Goal: Register for event/course: Register for event/course

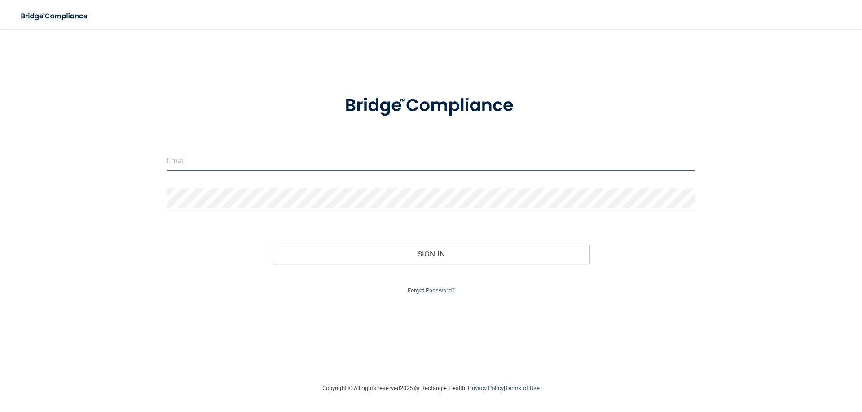
click at [236, 165] on input "email" at bounding box center [431, 161] width 529 height 20
type input "[EMAIL_ADDRESS][DOMAIN_NAME]"
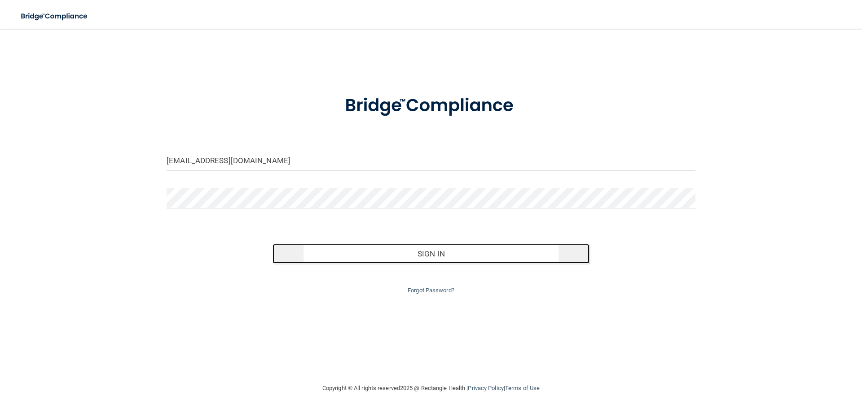
click at [441, 256] on button "Sign In" at bounding box center [430, 254] width 317 height 20
click at [413, 251] on button "Sign In" at bounding box center [430, 254] width 317 height 20
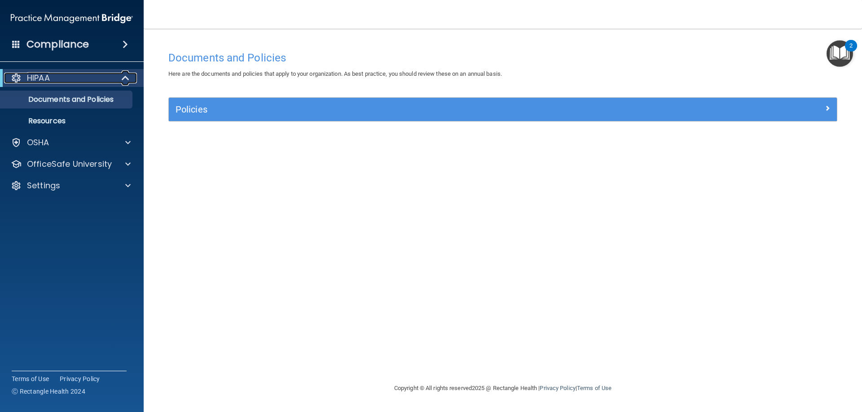
click at [103, 74] on div "HIPAA" at bounding box center [59, 78] width 111 height 11
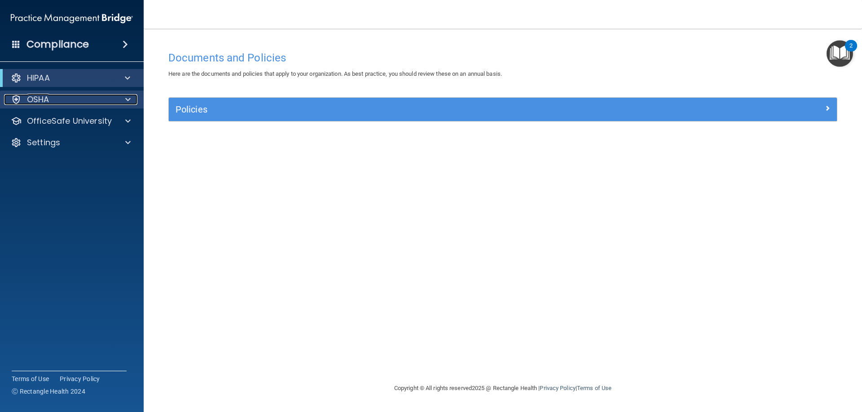
click at [74, 98] on div "OSHA" at bounding box center [59, 99] width 111 height 11
click at [82, 98] on div "OSHA" at bounding box center [59, 99] width 111 height 11
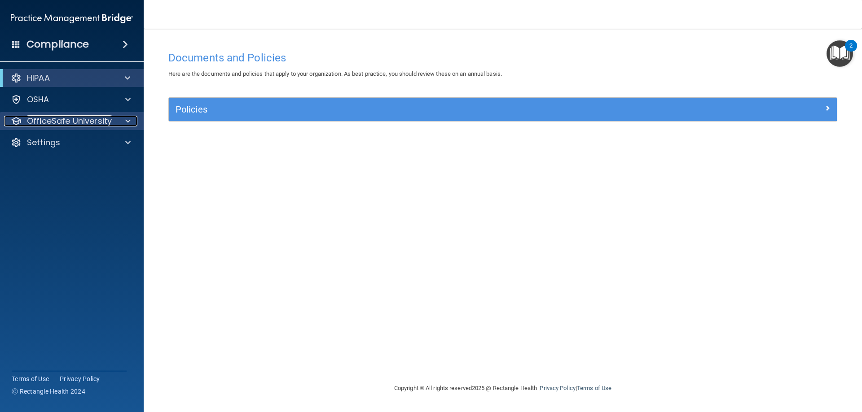
click at [121, 121] on div at bounding box center [126, 121] width 22 height 11
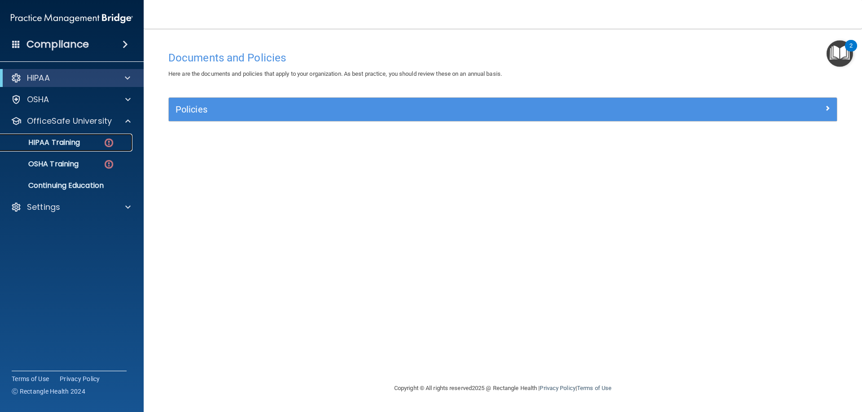
click at [69, 141] on p "HIPAA Training" at bounding box center [43, 142] width 74 height 9
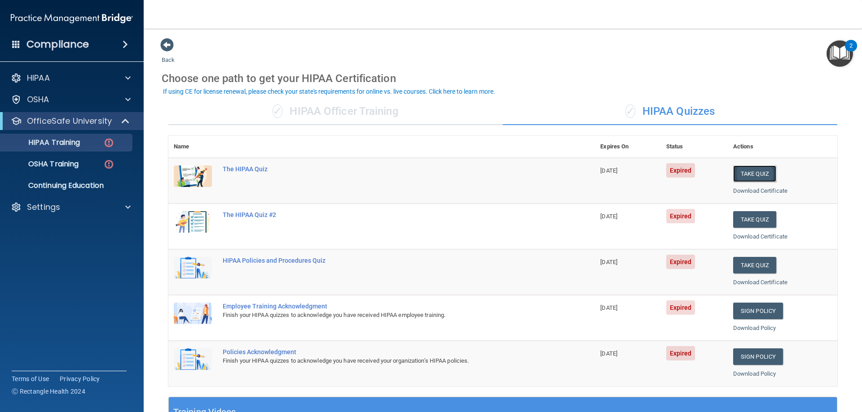
click at [752, 168] on button "Take Quiz" at bounding box center [754, 174] width 43 height 17
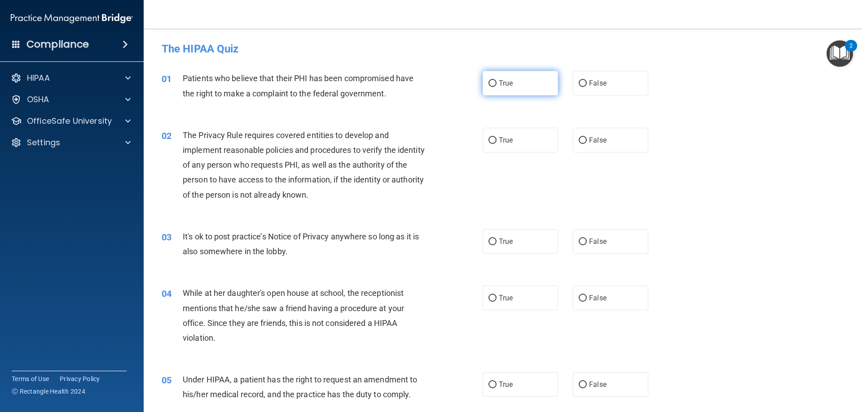
click at [508, 75] on label "True" at bounding box center [520, 83] width 75 height 25
click at [496, 80] on input "True" at bounding box center [492, 83] width 8 height 7
radio input "true"
click at [515, 149] on label "True" at bounding box center [520, 140] width 75 height 25
click at [496, 144] on input "True" at bounding box center [492, 140] width 8 height 7
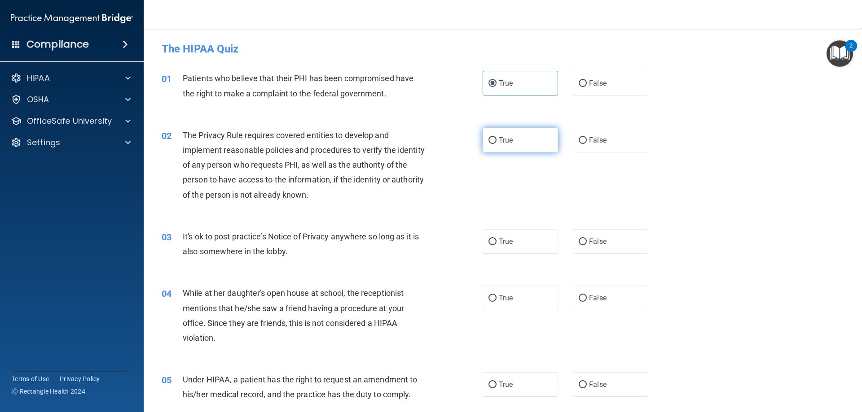
radio input "true"
click at [592, 238] on span "False" at bounding box center [598, 241] width 18 height 9
click at [587, 239] on input "False" at bounding box center [583, 242] width 8 height 7
radio input "true"
click at [596, 301] on span "False" at bounding box center [598, 298] width 18 height 9
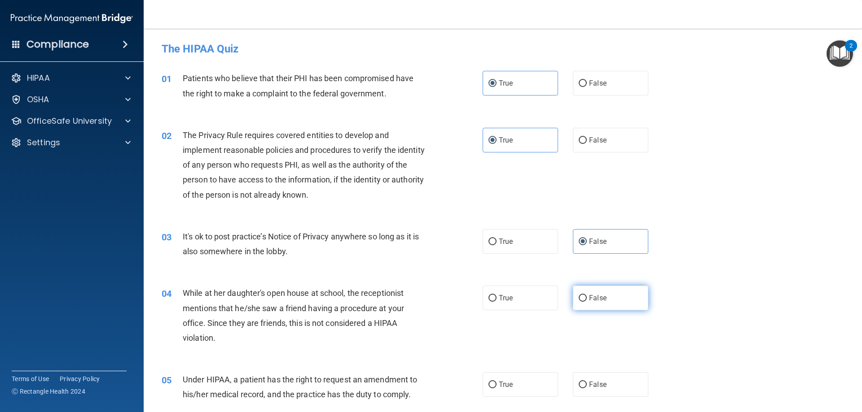
click at [587, 301] on input "False" at bounding box center [583, 298] width 8 height 7
radio input "true"
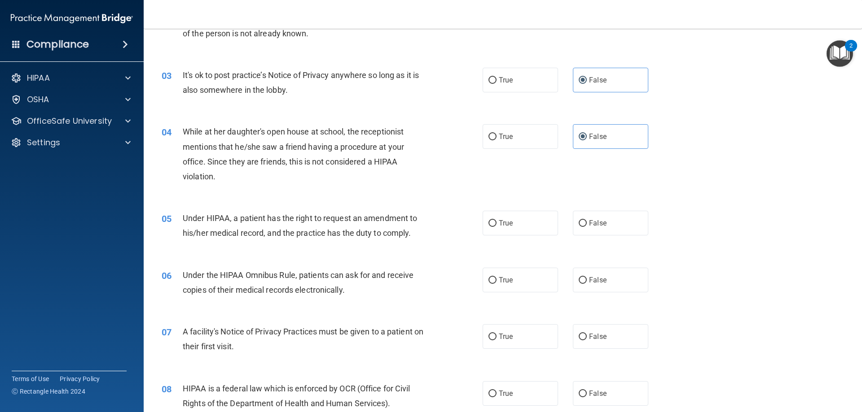
scroll to position [202, 0]
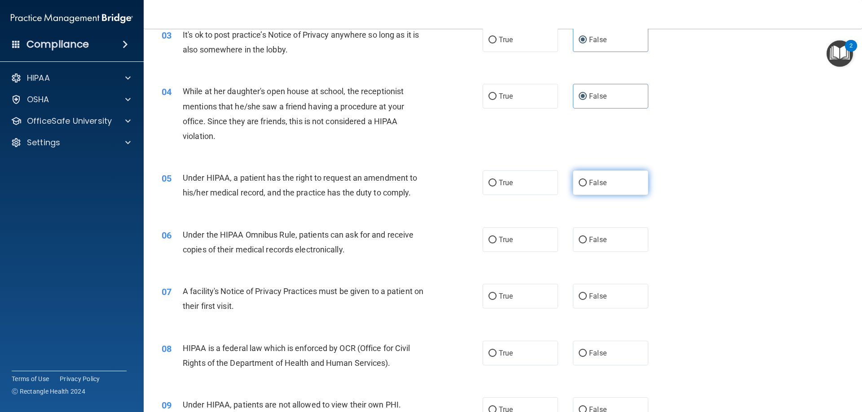
click at [611, 182] on label "False" at bounding box center [610, 183] width 75 height 25
click at [587, 182] on input "False" at bounding box center [583, 183] width 8 height 7
radio input "true"
click at [527, 243] on label "True" at bounding box center [520, 240] width 75 height 25
click at [496, 243] on input "True" at bounding box center [492, 240] width 8 height 7
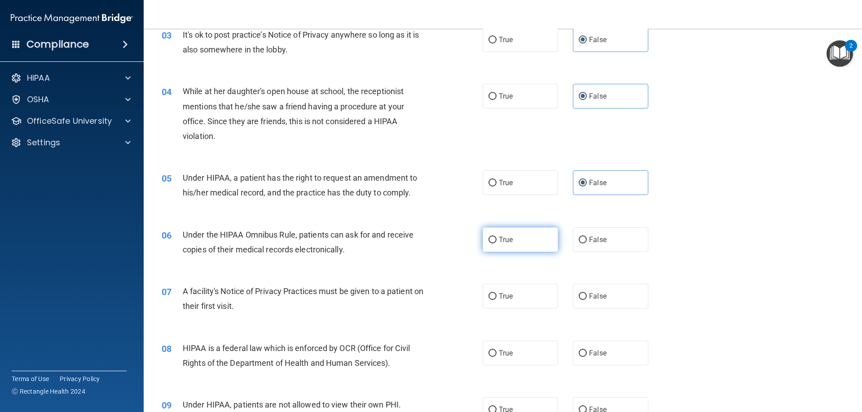
radio input "true"
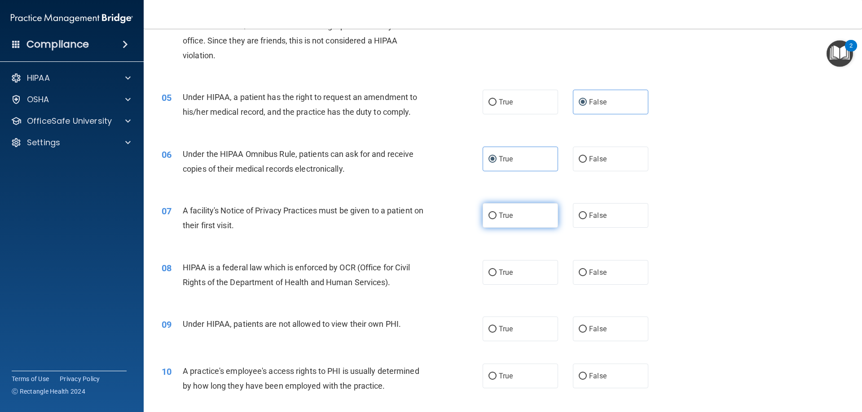
click at [514, 224] on label "True" at bounding box center [520, 215] width 75 height 25
click at [496, 219] on input "True" at bounding box center [492, 216] width 8 height 7
radio input "true"
click at [512, 275] on span "True" at bounding box center [506, 272] width 14 height 9
click at [496, 275] on input "True" at bounding box center [492, 273] width 8 height 7
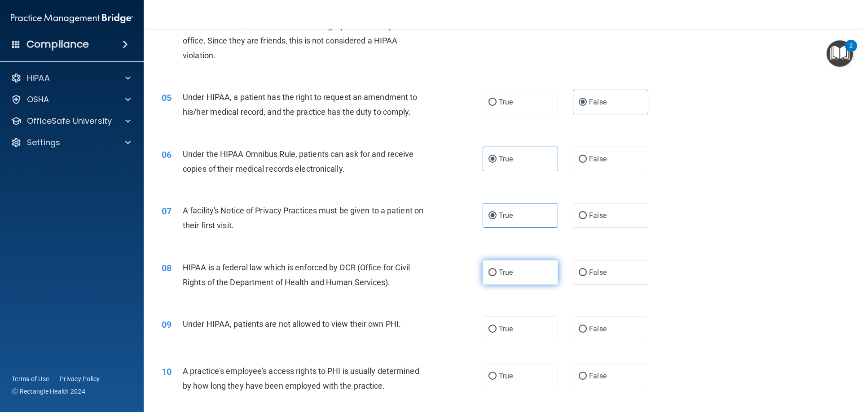
radio input "true"
click at [592, 327] on span "False" at bounding box center [598, 329] width 18 height 9
click at [587, 327] on input "False" at bounding box center [583, 329] width 8 height 7
radio input "true"
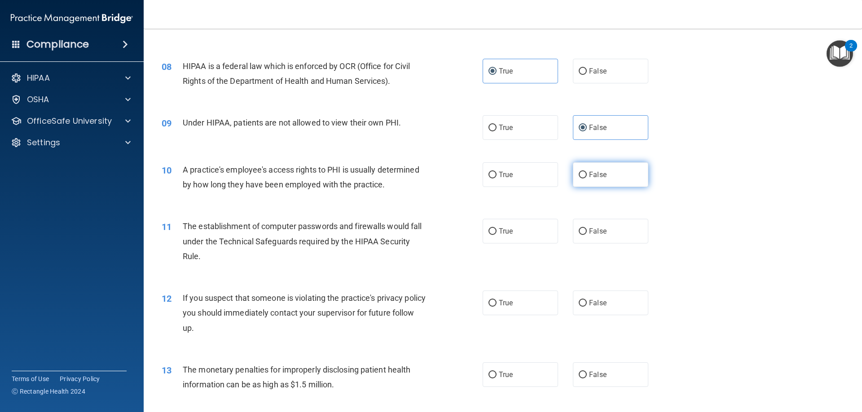
scroll to position [485, 0]
click at [580, 175] on input "False" at bounding box center [583, 174] width 8 height 7
radio input "true"
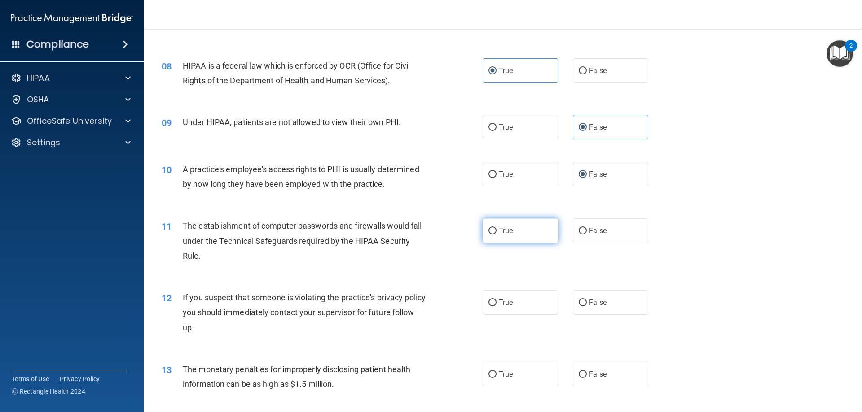
click at [523, 235] on label "True" at bounding box center [520, 231] width 75 height 25
click at [496, 235] on input "True" at bounding box center [492, 231] width 8 height 7
radio input "true"
click at [505, 303] on span "True" at bounding box center [506, 302] width 14 height 9
click at [496, 303] on input "True" at bounding box center [492, 303] width 8 height 7
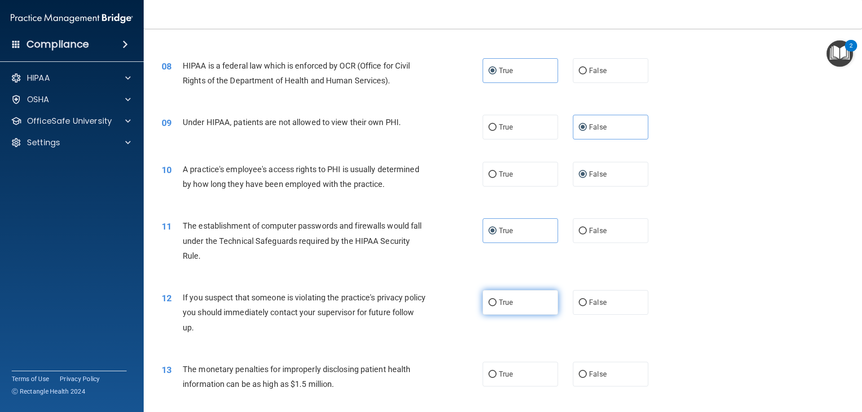
radio input "true"
click at [505, 368] on label "True" at bounding box center [520, 374] width 75 height 25
click at [496, 372] on input "True" at bounding box center [492, 375] width 8 height 7
radio input "true"
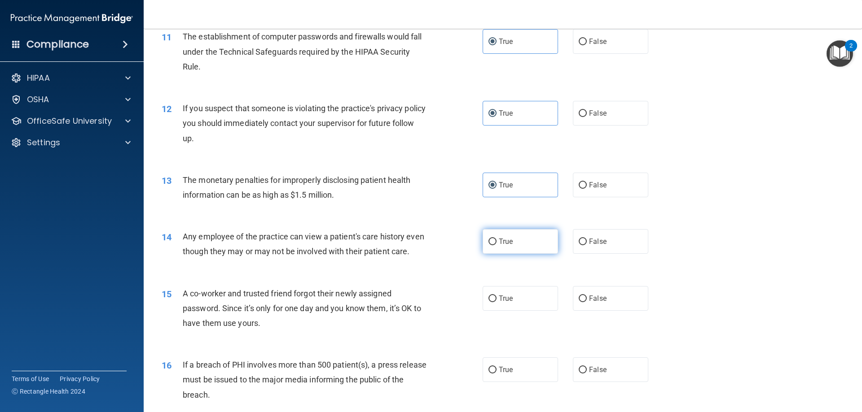
scroll to position [687, 0]
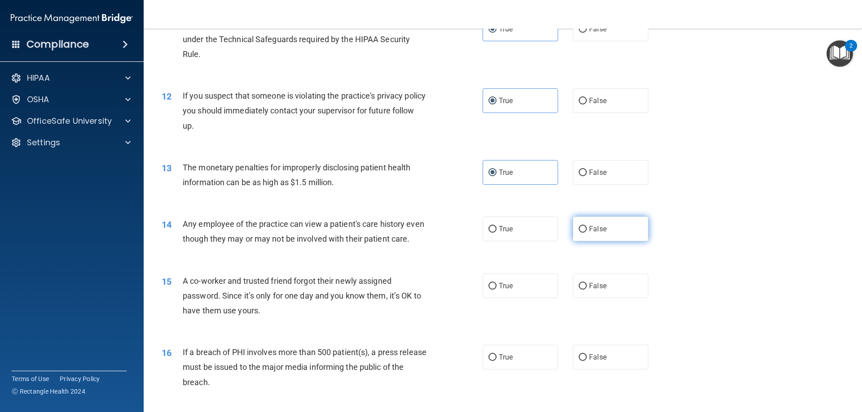
click at [588, 234] on label "False" at bounding box center [610, 229] width 75 height 25
click at [587, 233] on input "False" at bounding box center [583, 229] width 8 height 7
radio input "true"
click at [633, 286] on label "False" at bounding box center [610, 286] width 75 height 25
click at [587, 286] on input "False" at bounding box center [583, 286] width 8 height 7
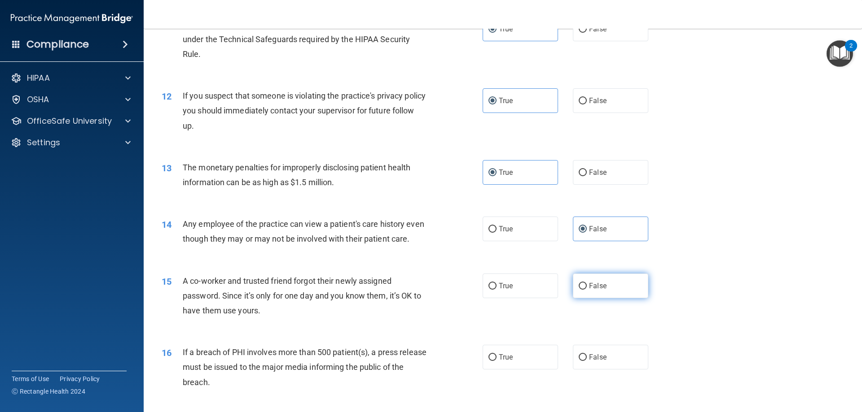
radio input "true"
click at [518, 359] on label "True" at bounding box center [520, 357] width 75 height 25
click at [496, 359] on input "True" at bounding box center [492, 358] width 8 height 7
radio input "true"
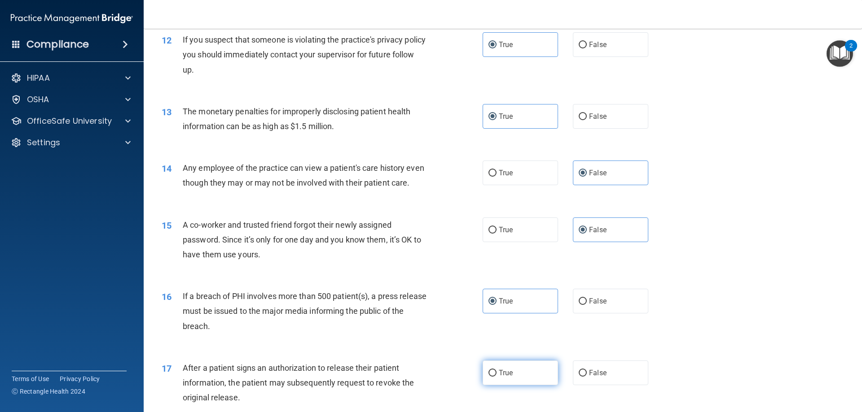
scroll to position [768, 0]
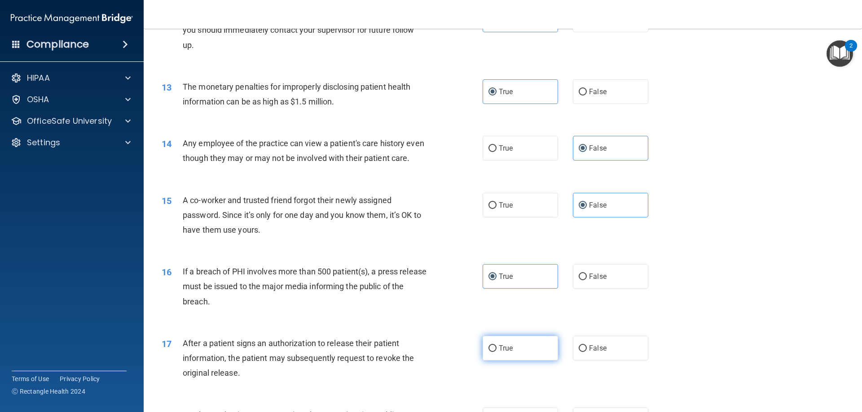
click at [502, 351] on span "True" at bounding box center [506, 348] width 14 height 9
click at [496, 351] on input "True" at bounding box center [492, 349] width 8 height 7
radio input "true"
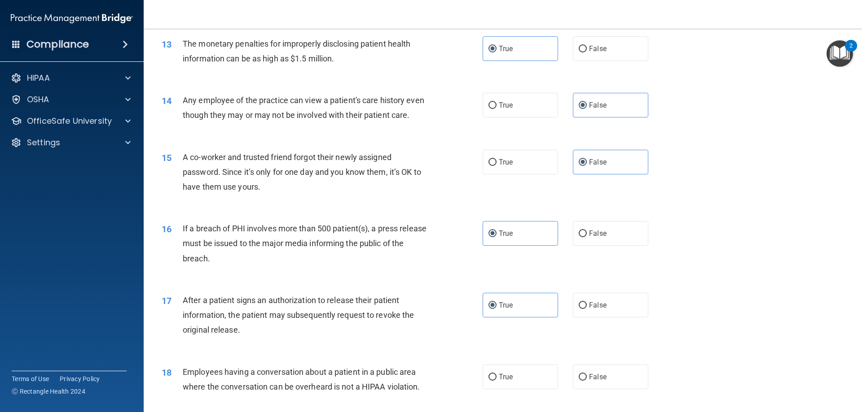
scroll to position [848, 0]
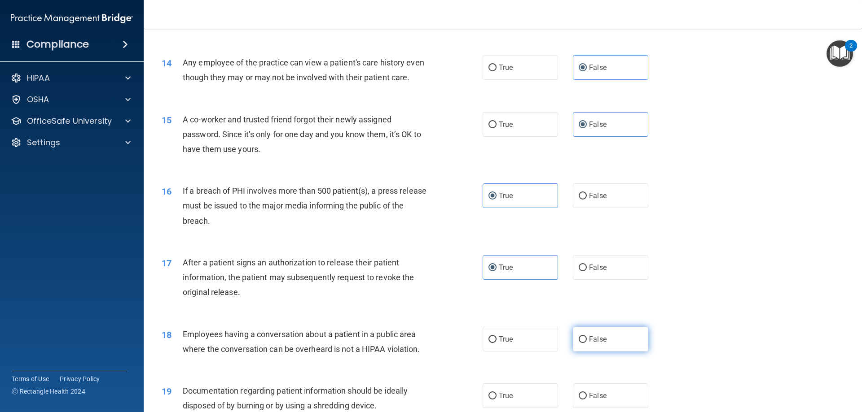
click at [594, 347] on label "False" at bounding box center [610, 339] width 75 height 25
click at [587, 343] on input "False" at bounding box center [583, 340] width 8 height 7
radio input "true"
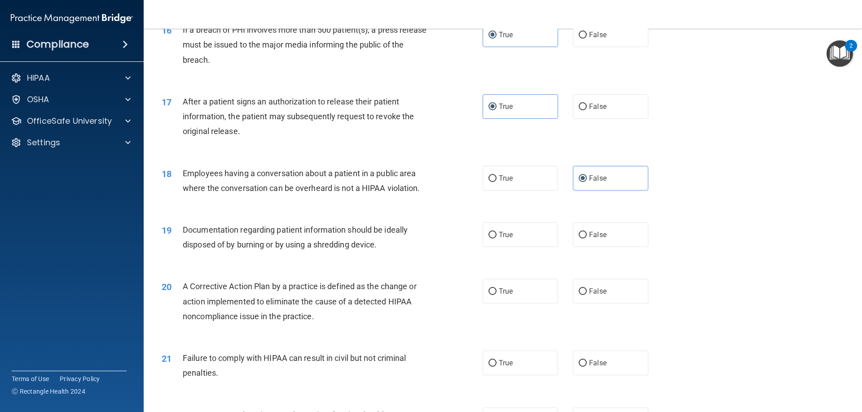
scroll to position [1010, 0]
click at [492, 230] on label "True" at bounding box center [520, 234] width 75 height 25
click at [492, 232] on input "True" at bounding box center [492, 235] width 8 height 7
radio input "true"
click at [518, 301] on label "True" at bounding box center [520, 291] width 75 height 25
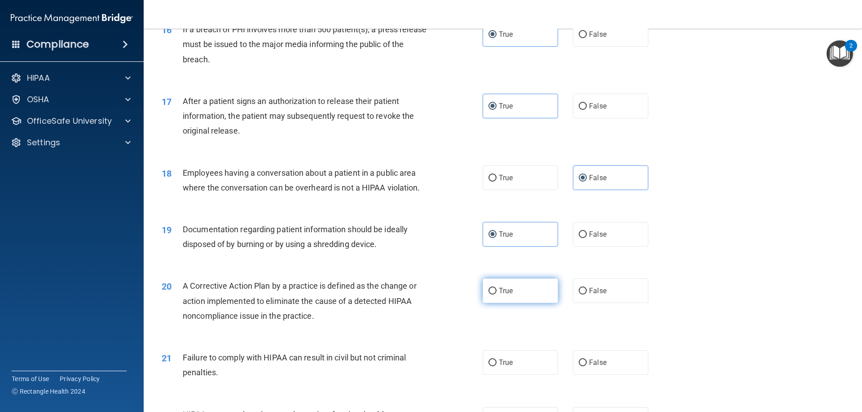
click at [496, 295] on input "True" at bounding box center [492, 291] width 8 height 7
radio input "true"
click at [600, 363] on span "False" at bounding box center [598, 363] width 18 height 9
click at [587, 363] on input "False" at bounding box center [583, 363] width 8 height 7
radio input "true"
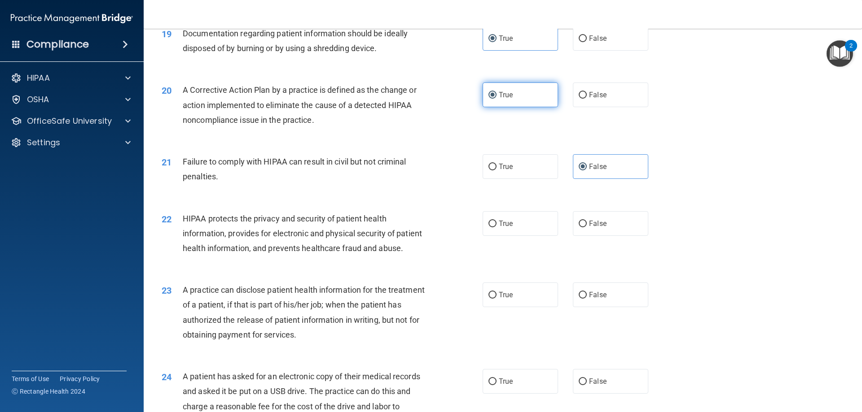
scroll to position [1212, 0]
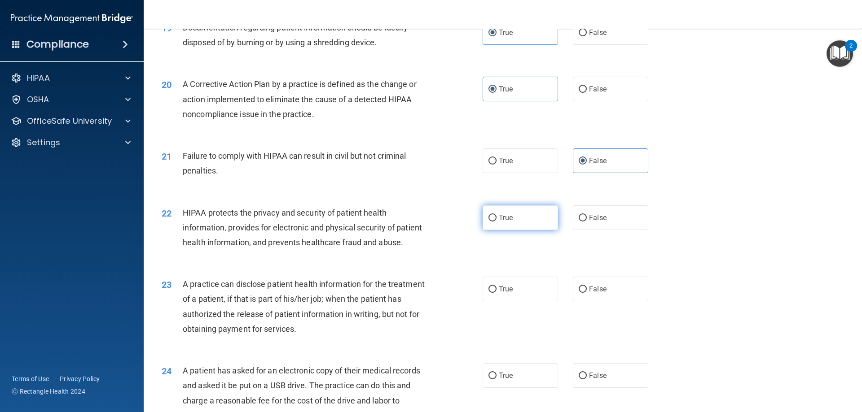
click at [522, 215] on label "True" at bounding box center [520, 218] width 75 height 25
click at [496, 215] on input "True" at bounding box center [492, 218] width 8 height 7
radio input "true"
click at [597, 294] on label "False" at bounding box center [610, 289] width 75 height 25
click at [587, 293] on input "False" at bounding box center [583, 289] width 8 height 7
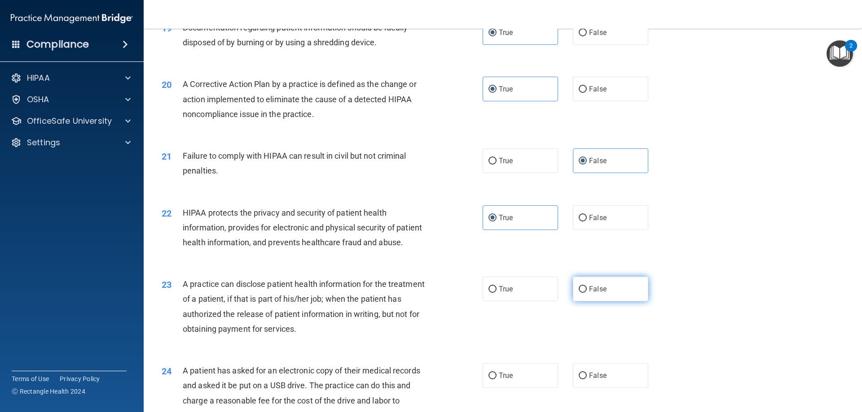
radio input "true"
click at [518, 375] on label "True" at bounding box center [520, 376] width 75 height 25
click at [496, 375] on input "True" at bounding box center [492, 376] width 8 height 7
radio input "true"
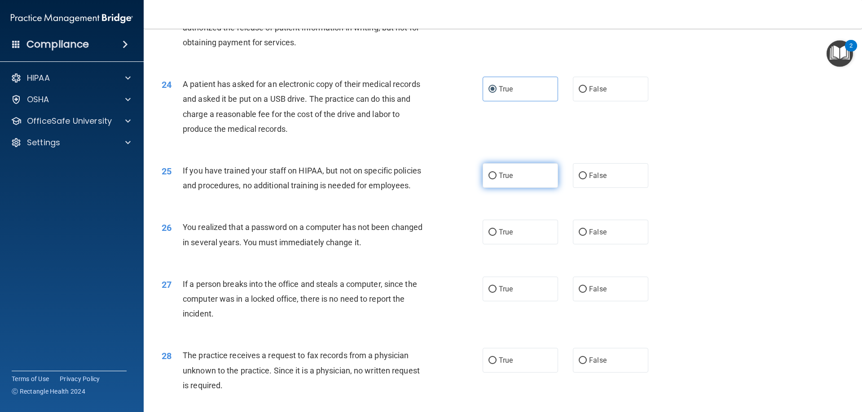
scroll to position [1535, 0]
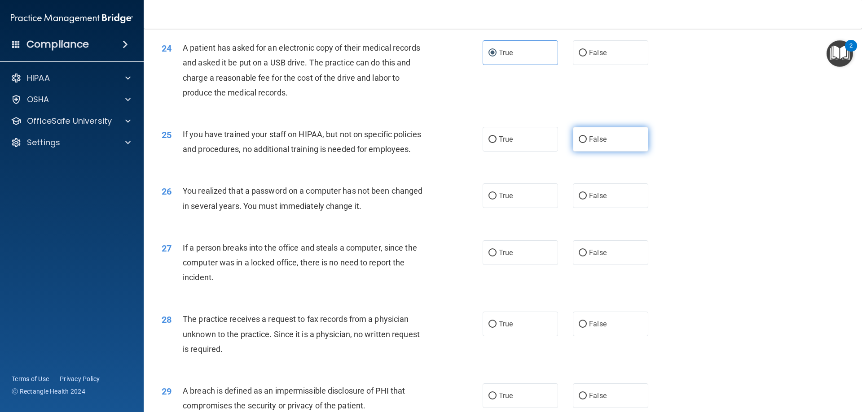
click at [580, 138] on input "False" at bounding box center [583, 139] width 8 height 7
radio input "true"
click at [514, 200] on label "True" at bounding box center [520, 196] width 75 height 25
click at [496, 200] on input "True" at bounding box center [492, 196] width 8 height 7
radio input "true"
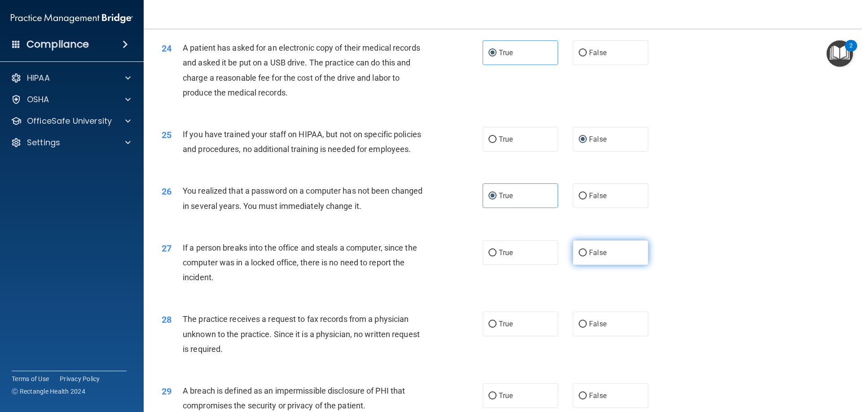
click at [586, 253] on input "False" at bounding box center [583, 253] width 8 height 7
radio input "true"
click at [612, 323] on label "False" at bounding box center [610, 324] width 75 height 25
click at [587, 323] on input "False" at bounding box center [583, 324] width 8 height 7
radio input "true"
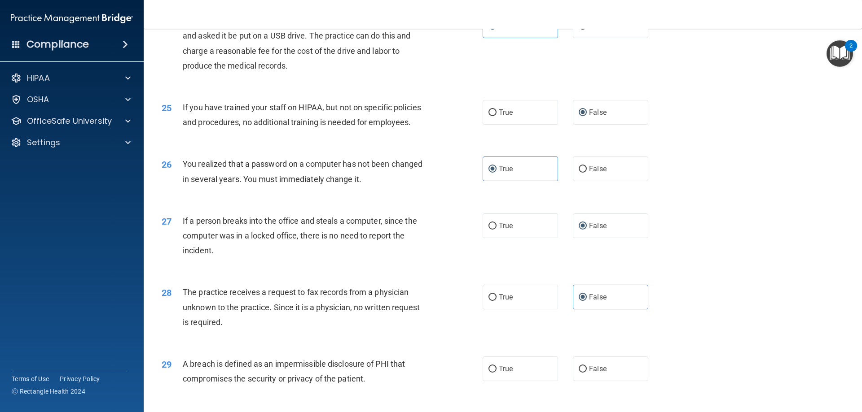
scroll to position [1683, 0]
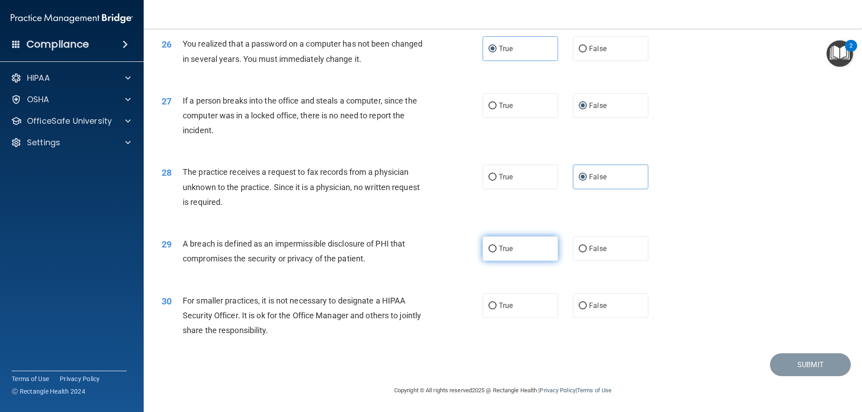
click at [522, 252] on label "True" at bounding box center [520, 249] width 75 height 25
click at [496, 252] on input "True" at bounding box center [492, 249] width 8 height 7
radio input "true"
click at [598, 306] on span "False" at bounding box center [598, 306] width 18 height 9
click at [587, 306] on input "False" at bounding box center [583, 306] width 8 height 7
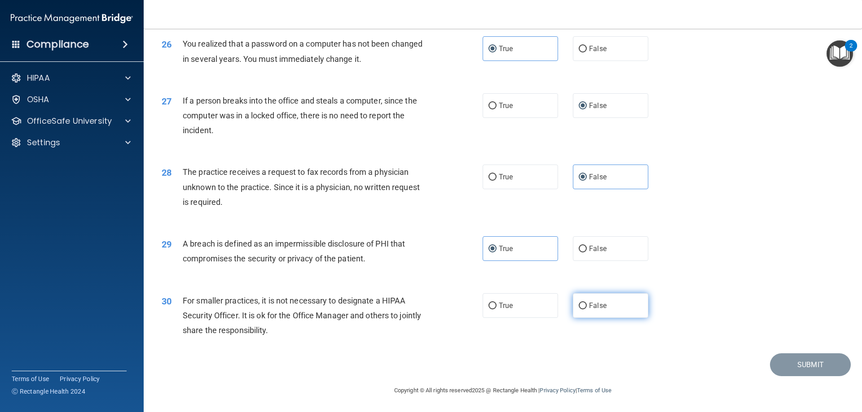
radio input "true"
click at [788, 362] on button "Submit" at bounding box center [810, 365] width 81 height 23
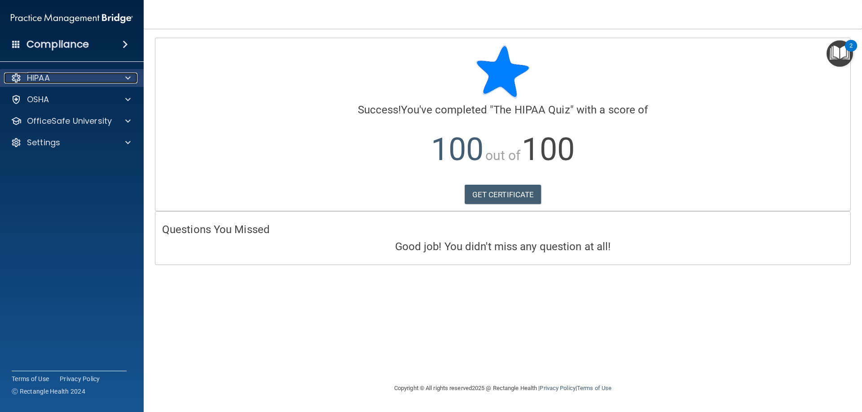
click at [121, 75] on div at bounding box center [126, 78] width 22 height 11
click at [123, 75] on div at bounding box center [126, 78] width 22 height 11
click at [534, 267] on div "Calculating your score.... Success! You've completed " The HIPAA Quiz " with a …" at bounding box center [503, 206] width 682 height 337
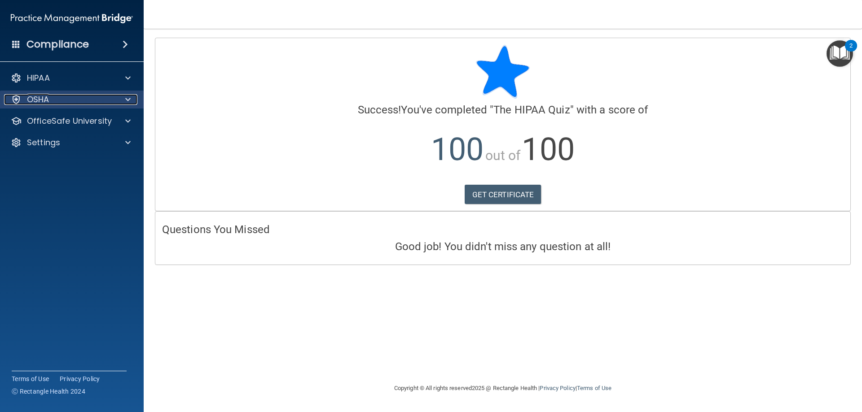
click at [121, 94] on div at bounding box center [126, 99] width 22 height 11
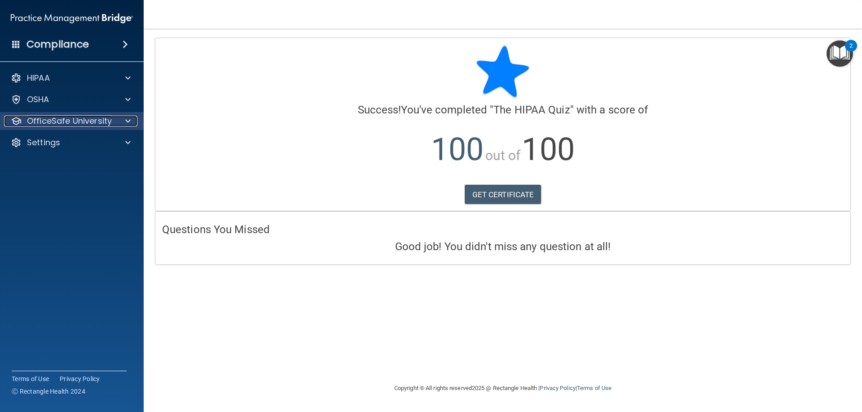
click at [128, 121] on span at bounding box center [127, 121] width 5 height 11
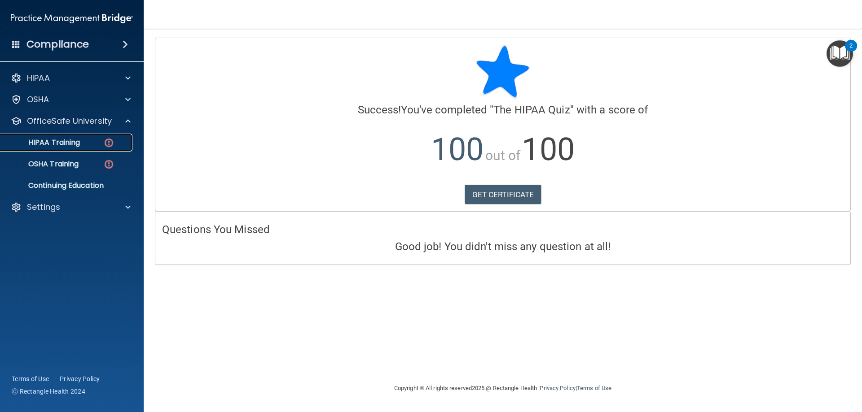
click at [80, 143] on p "HIPAA Training" at bounding box center [43, 142] width 74 height 9
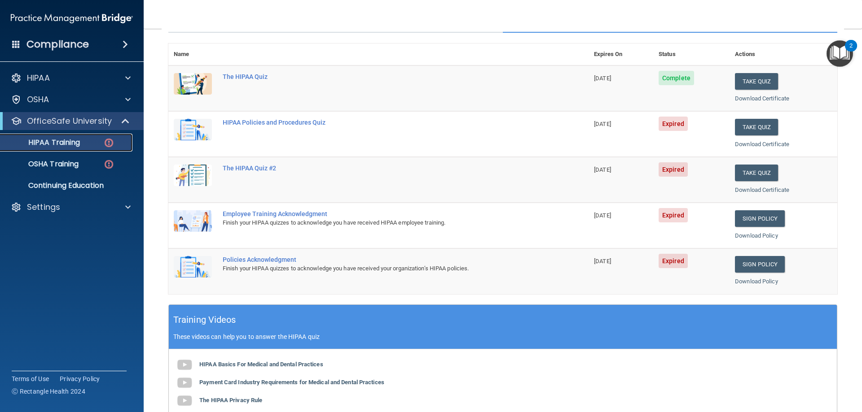
scroll to position [81, 0]
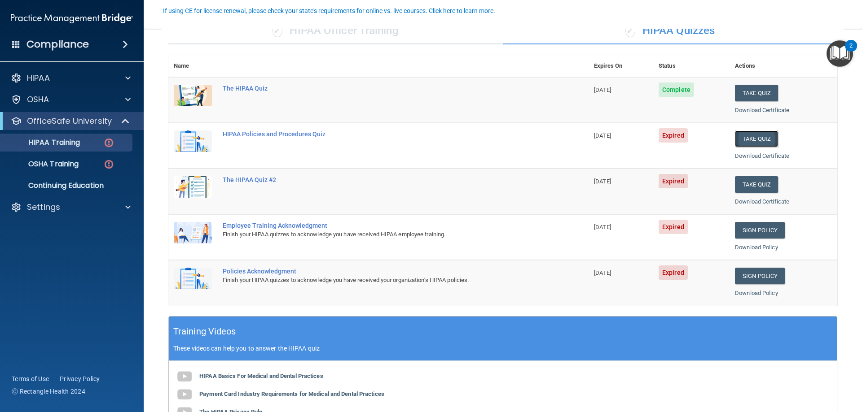
click at [752, 138] on button "Take Quiz" at bounding box center [756, 139] width 43 height 17
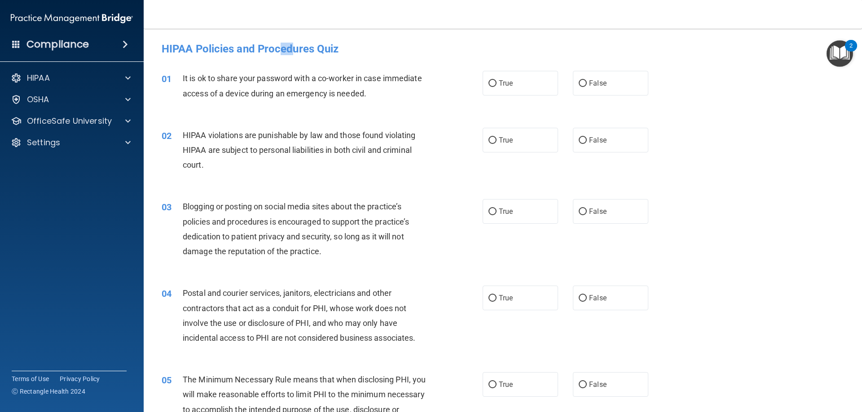
drag, startPoint x: 291, startPoint y: 51, endPoint x: 278, endPoint y: 53, distance: 13.3
click at [278, 53] on h4 "HIPAA Policies and Procedures Quiz" at bounding box center [503, 49] width 682 height 12
click at [280, 53] on h4 "HIPAA Policies and Procedures Quiz" at bounding box center [503, 49] width 682 height 12
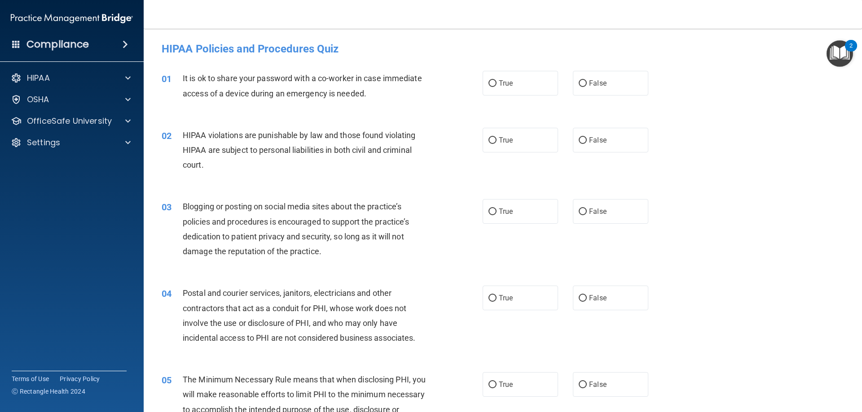
click at [280, 53] on h4 "HIPAA Policies and Procedures Quiz" at bounding box center [503, 49] width 682 height 12
click at [252, 54] on h4 "HIPAA Policies and Procedures Quiz" at bounding box center [503, 49] width 682 height 12
click at [591, 87] on span "False" at bounding box center [598, 83] width 18 height 9
click at [587, 87] on input "False" at bounding box center [583, 83] width 8 height 7
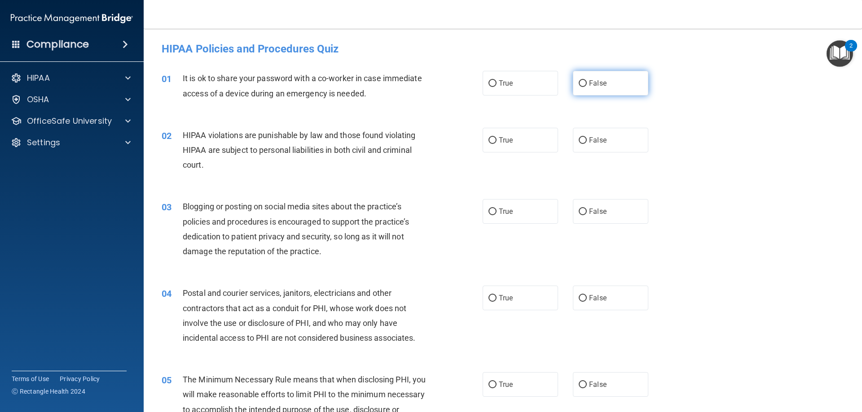
radio input "true"
click at [528, 145] on label "True" at bounding box center [520, 140] width 75 height 25
click at [496, 144] on input "True" at bounding box center [492, 140] width 8 height 7
radio input "true"
click at [627, 206] on label "False" at bounding box center [610, 211] width 75 height 25
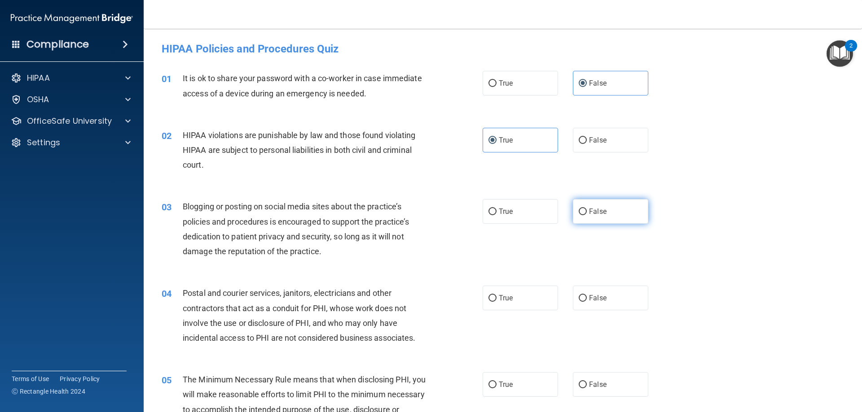
click at [587, 209] on input "False" at bounding box center [583, 212] width 8 height 7
radio input "true"
click at [521, 297] on label "True" at bounding box center [520, 298] width 75 height 25
click at [496, 297] on input "True" at bounding box center [492, 298] width 8 height 7
radio input "true"
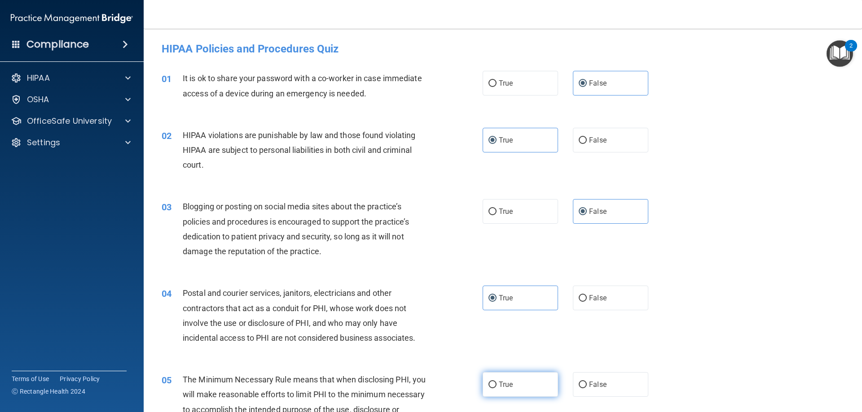
click at [507, 380] on label "True" at bounding box center [520, 385] width 75 height 25
click at [496, 382] on input "True" at bounding box center [492, 385] width 8 height 7
radio input "true"
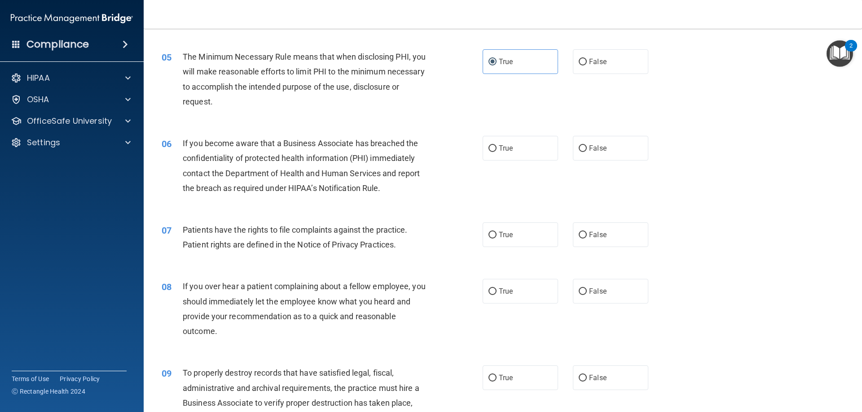
scroll to position [364, 0]
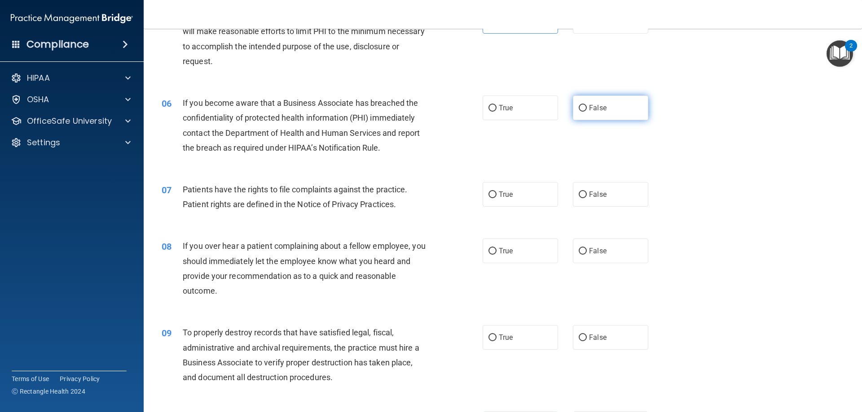
click at [610, 106] on label "False" at bounding box center [610, 108] width 75 height 25
click at [587, 106] on input "False" at bounding box center [583, 108] width 8 height 7
radio input "true"
click at [521, 193] on label "True" at bounding box center [520, 194] width 75 height 25
click at [496, 193] on input "True" at bounding box center [492, 195] width 8 height 7
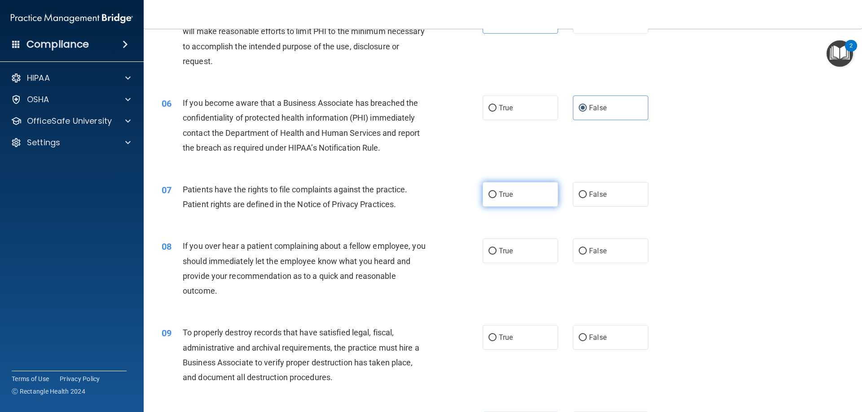
radio input "true"
click at [618, 259] on label "False" at bounding box center [610, 251] width 75 height 25
click at [587, 255] on input "False" at bounding box center [583, 251] width 8 height 7
radio input "true"
click at [601, 338] on span "False" at bounding box center [598, 337] width 18 height 9
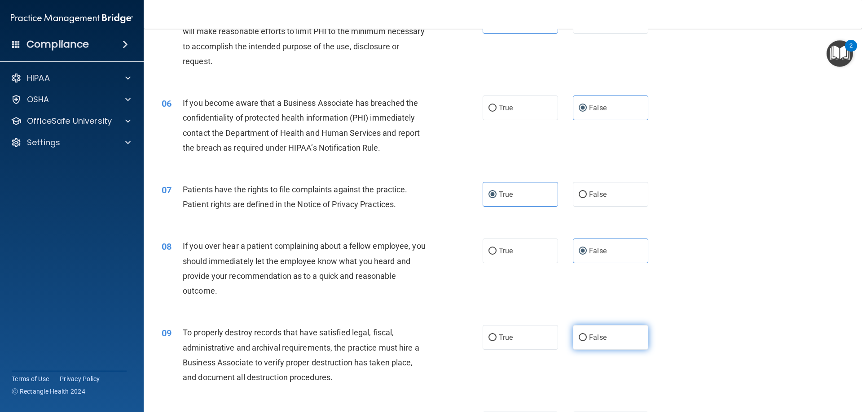
click at [587, 338] on input "False" at bounding box center [583, 338] width 8 height 7
radio input "true"
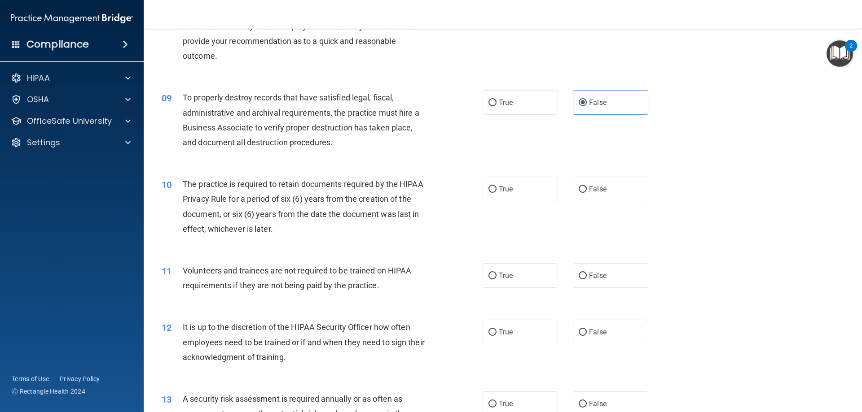
scroll to position [606, 0]
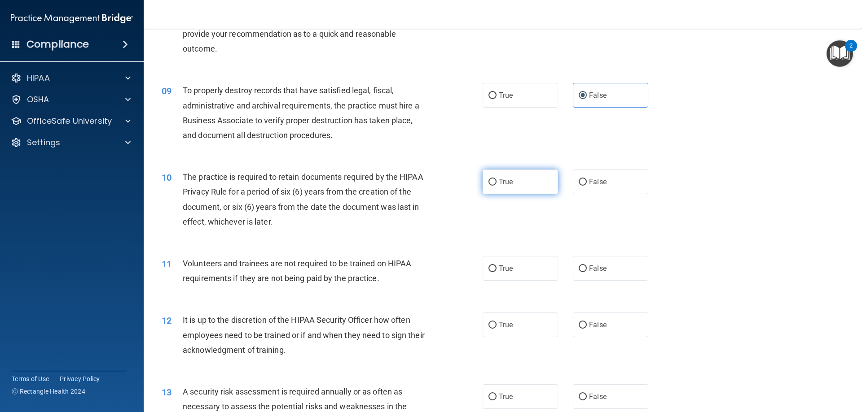
click at [523, 180] on label "True" at bounding box center [520, 182] width 75 height 25
click at [496, 180] on input "True" at bounding box center [492, 182] width 8 height 7
radio input "true"
click at [609, 265] on label "False" at bounding box center [610, 268] width 75 height 25
click at [587, 266] on input "False" at bounding box center [583, 269] width 8 height 7
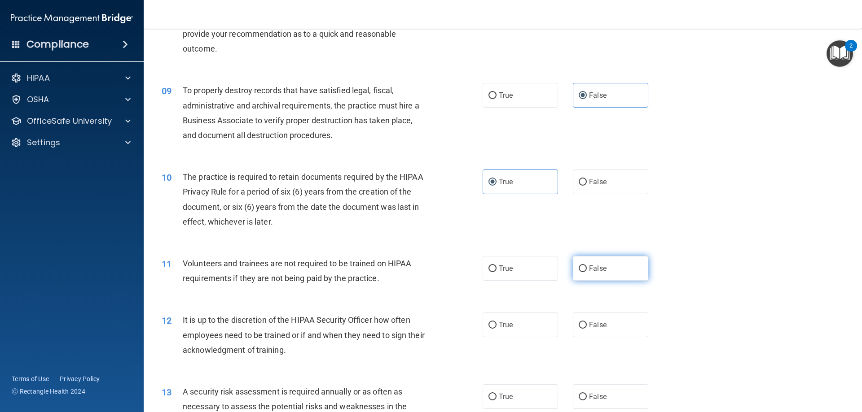
radio input "true"
click at [608, 328] on label "False" at bounding box center [610, 325] width 75 height 25
click at [587, 328] on input "False" at bounding box center [583, 325] width 8 height 7
radio input "true"
click at [542, 395] on label "True" at bounding box center [520, 397] width 75 height 25
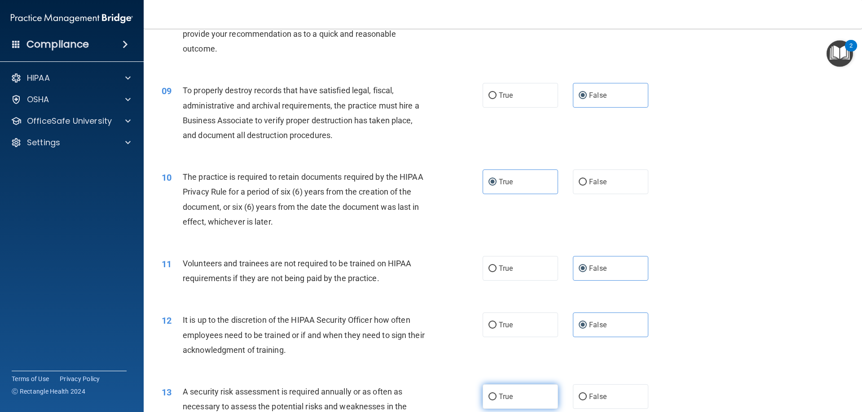
click at [496, 395] on input "True" at bounding box center [492, 397] width 8 height 7
radio input "true"
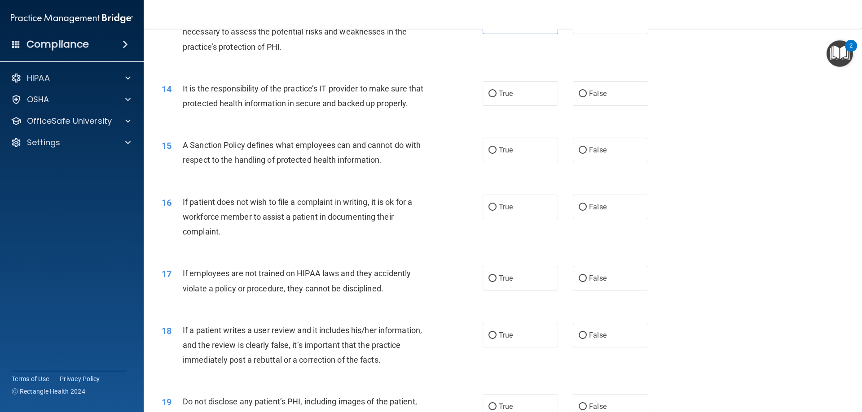
scroll to position [970, 0]
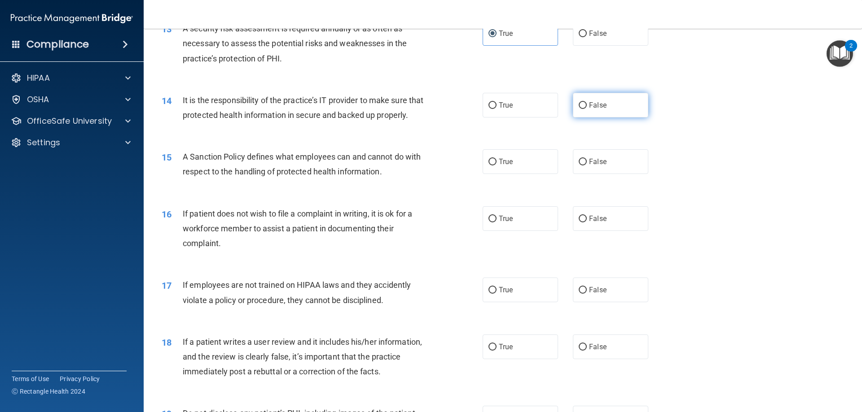
click at [634, 107] on label "False" at bounding box center [610, 105] width 75 height 25
click at [587, 107] on input "False" at bounding box center [583, 105] width 8 height 7
radio input "true"
click at [609, 165] on label "False" at bounding box center [610, 161] width 75 height 25
click at [587, 165] on input "False" at bounding box center [583, 162] width 8 height 7
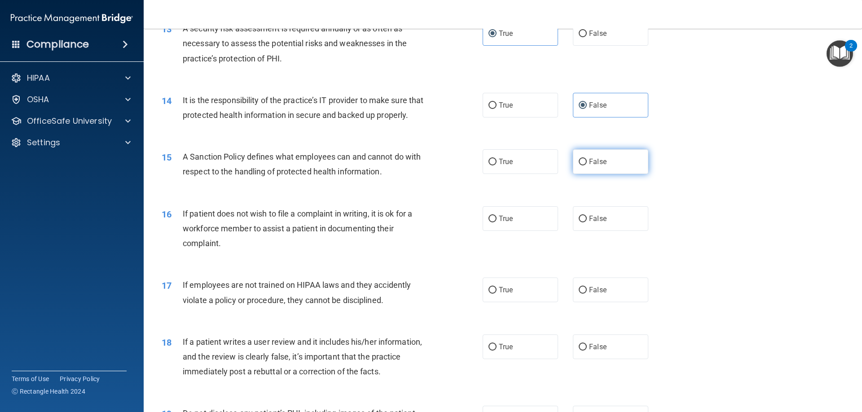
radio input "true"
click at [536, 215] on label "True" at bounding box center [520, 218] width 75 height 25
click at [496, 216] on input "True" at bounding box center [492, 219] width 8 height 7
radio input "true"
click at [584, 286] on label "False" at bounding box center [610, 290] width 75 height 25
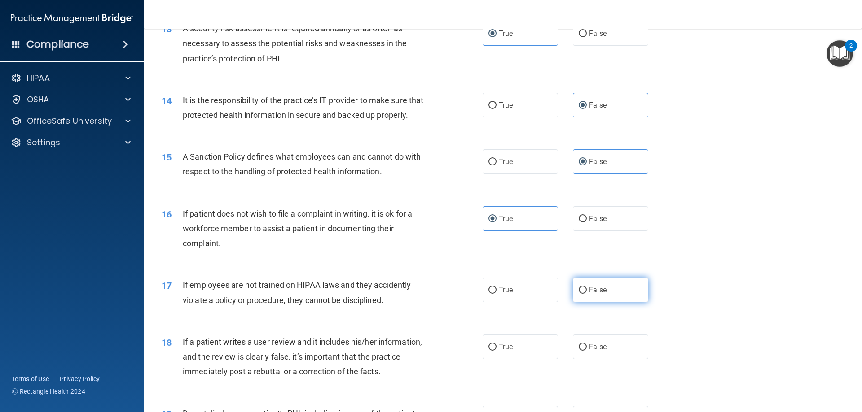
click at [584, 287] on input "False" at bounding box center [583, 290] width 8 height 7
radio input "true"
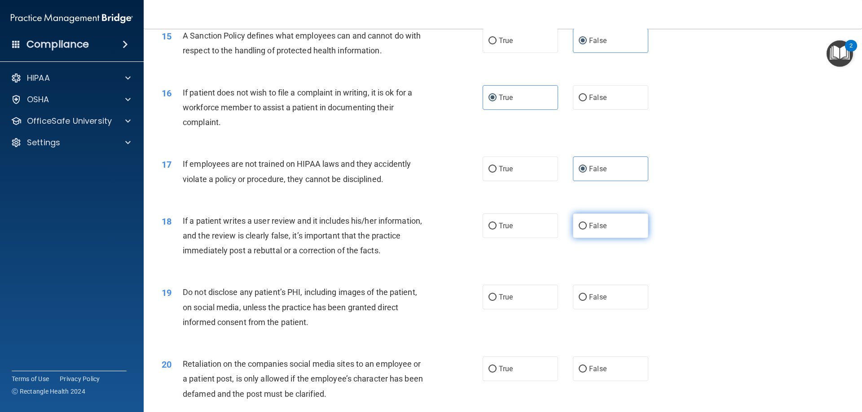
click at [593, 233] on label "False" at bounding box center [610, 226] width 75 height 25
click at [587, 230] on input "False" at bounding box center [583, 226] width 8 height 7
radio input "true"
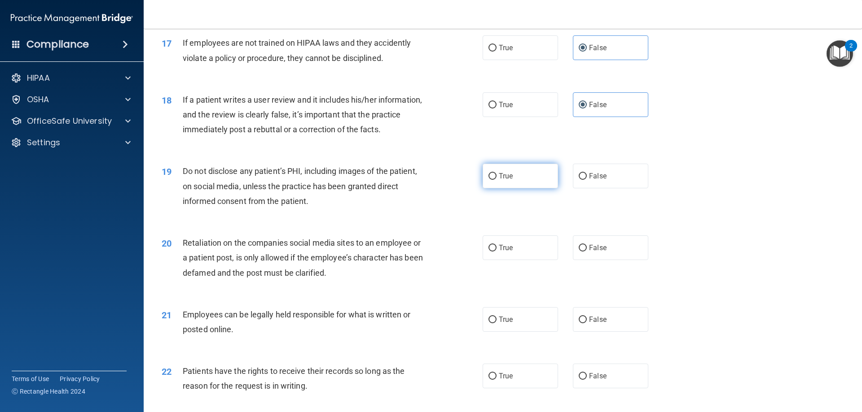
click at [497, 169] on label "True" at bounding box center [520, 176] width 75 height 25
click at [496, 173] on input "True" at bounding box center [492, 176] width 8 height 7
radio input "true"
click at [585, 246] on input "False" at bounding box center [583, 248] width 8 height 7
radio input "true"
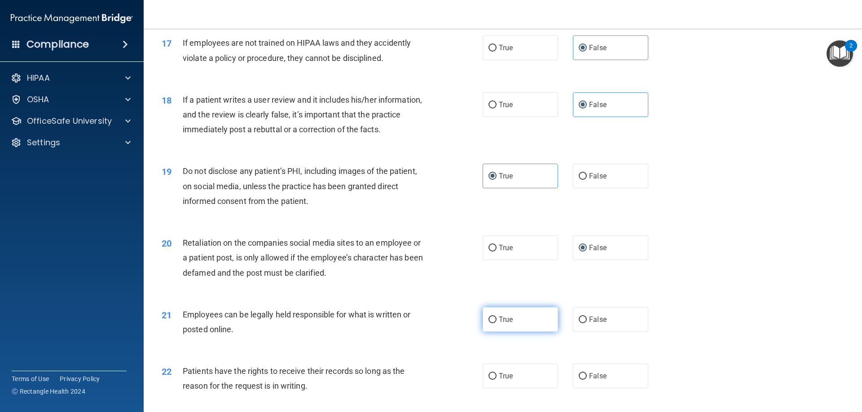
click at [522, 322] on label "True" at bounding box center [520, 319] width 75 height 25
click at [496, 322] on input "True" at bounding box center [492, 320] width 8 height 7
radio input "true"
click at [582, 375] on input "False" at bounding box center [583, 376] width 8 height 7
radio input "true"
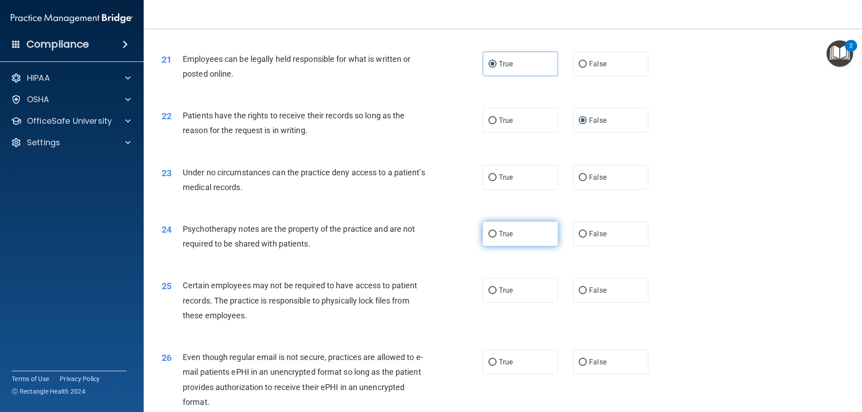
scroll to position [1495, 0]
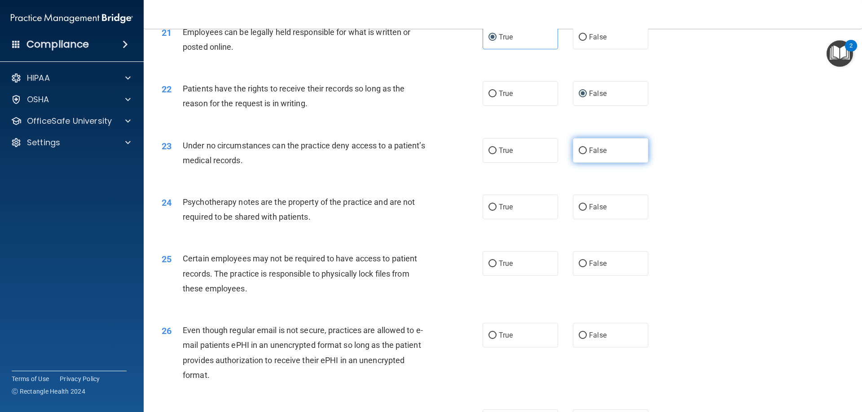
click at [602, 153] on span "False" at bounding box center [598, 150] width 18 height 9
click at [587, 153] on input "False" at bounding box center [583, 151] width 8 height 7
radio input "true"
click at [523, 209] on label "True" at bounding box center [520, 207] width 75 height 25
click at [496, 209] on input "True" at bounding box center [492, 207] width 8 height 7
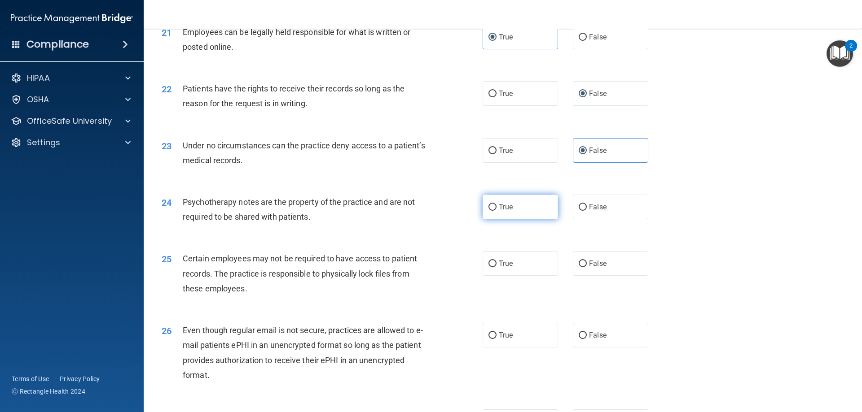
radio input "true"
click at [527, 265] on label "True" at bounding box center [520, 263] width 75 height 25
click at [496, 265] on input "True" at bounding box center [492, 264] width 8 height 7
radio input "true"
click at [520, 333] on label "True" at bounding box center [520, 335] width 75 height 25
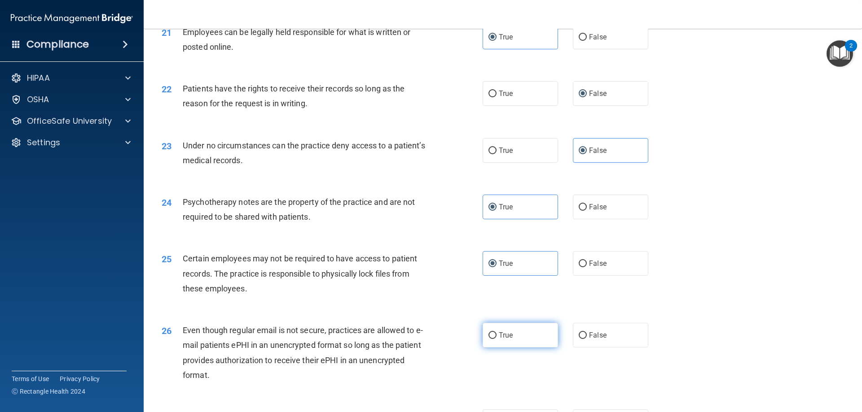
click at [496, 333] on input "True" at bounding box center [492, 336] width 8 height 7
radio input "true"
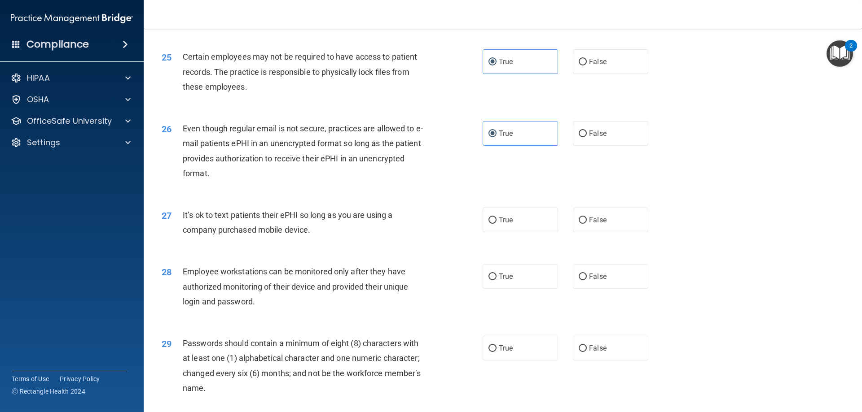
scroll to position [1737, 0]
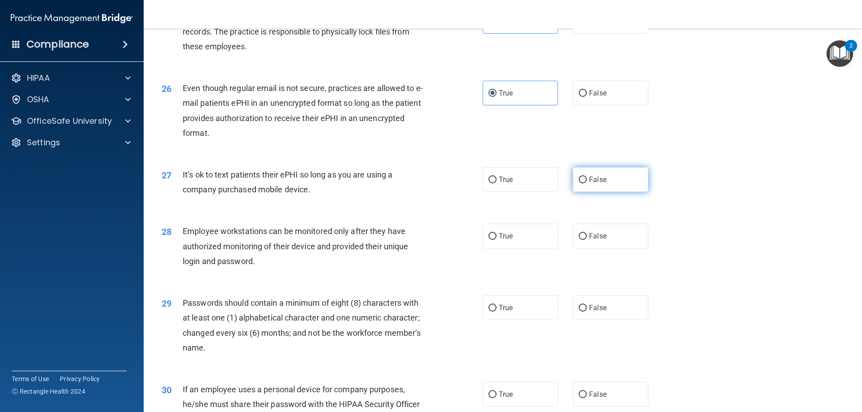
click at [584, 183] on input "False" at bounding box center [583, 180] width 8 height 7
radio input "true"
click at [603, 307] on span "False" at bounding box center [598, 308] width 18 height 9
click at [587, 307] on input "False" at bounding box center [583, 308] width 8 height 7
radio input "true"
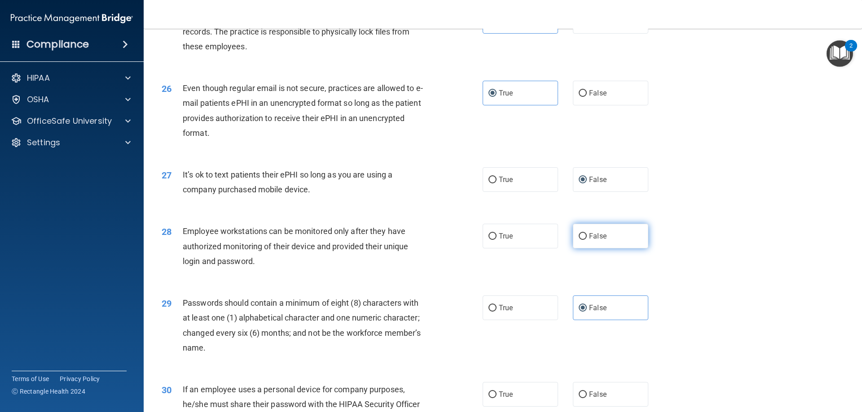
click at [603, 230] on label "False" at bounding box center [610, 236] width 75 height 25
click at [587, 233] on input "False" at bounding box center [583, 236] width 8 height 7
radio input "true"
click at [533, 319] on label "True" at bounding box center [520, 308] width 75 height 25
click at [496, 312] on input "True" at bounding box center [492, 308] width 8 height 7
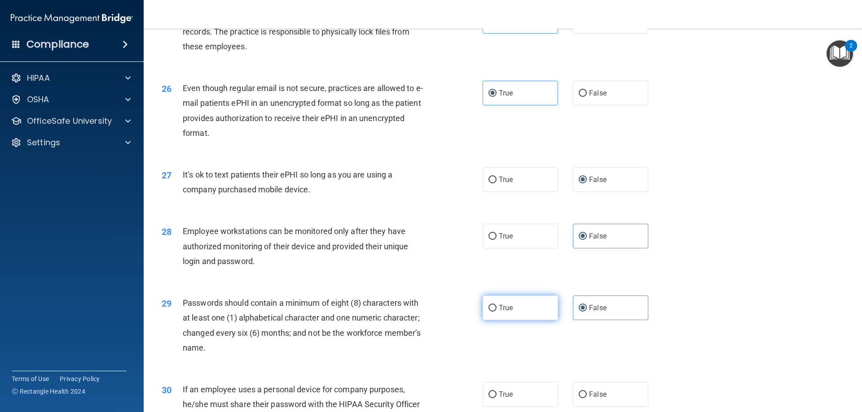
radio input "true"
radio input "false"
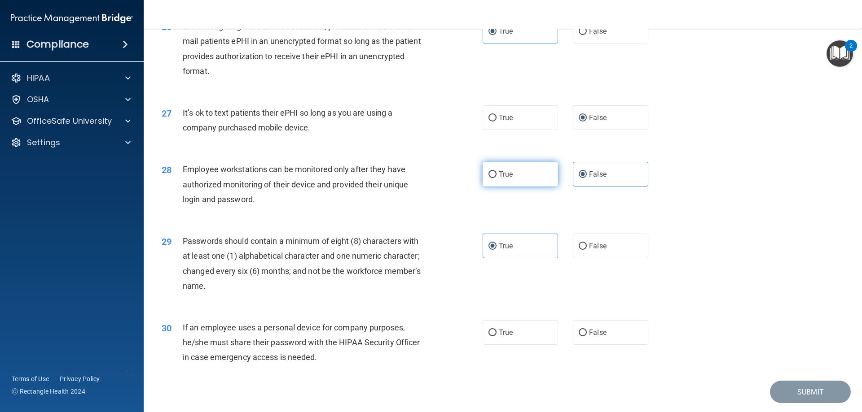
scroll to position [1826, 0]
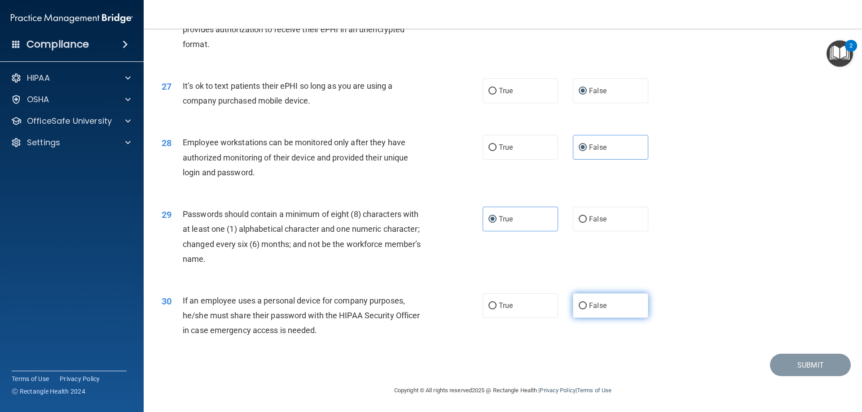
click at [621, 312] on label "False" at bounding box center [610, 306] width 75 height 25
click at [587, 310] on input "False" at bounding box center [583, 306] width 8 height 7
radio input "true"
click at [787, 358] on button "Submit" at bounding box center [810, 365] width 81 height 23
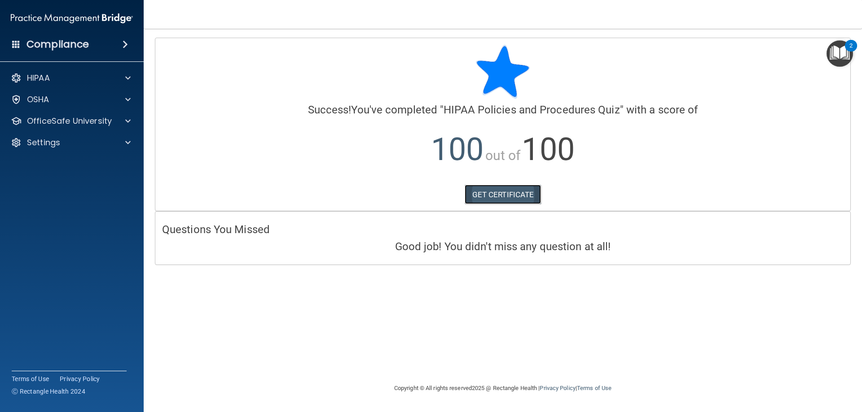
click at [495, 193] on link "GET CERTIFICATE" at bounding box center [503, 195] width 77 height 20
click at [78, 122] on p "OfficeSafe University" at bounding box center [69, 121] width 85 height 11
click at [66, 143] on p "HIPAA Training" at bounding box center [43, 142] width 74 height 9
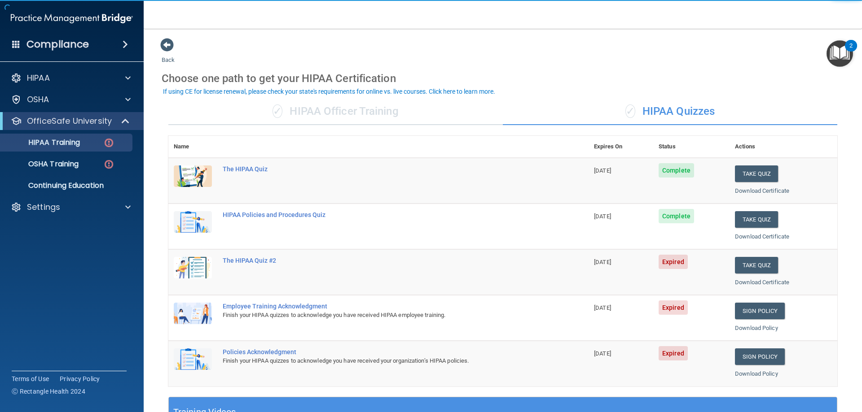
click at [660, 173] on span "Complete" at bounding box center [675, 170] width 35 height 14
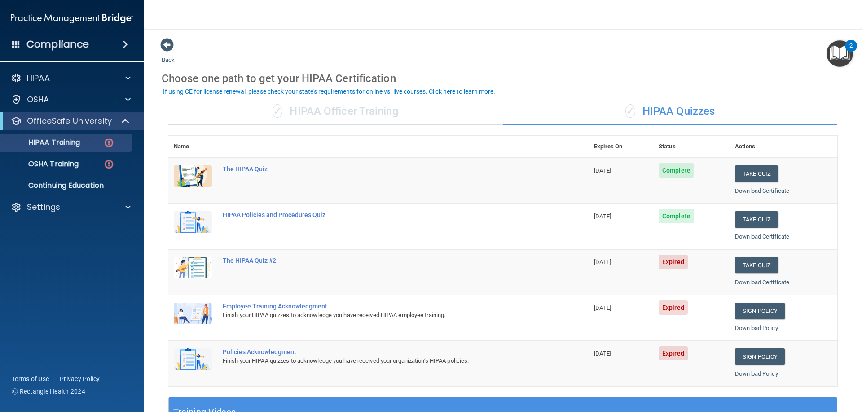
click at [260, 167] on div "The HIPAA Quiz" at bounding box center [383, 169] width 321 height 7
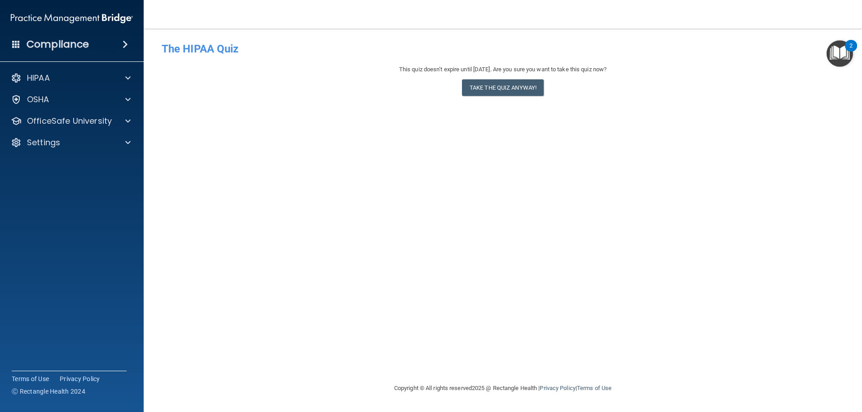
click at [197, 114] on div "- The HIPAA Quiz This quiz doesn’t expire until 08/19/2026. Are you sure you wa…" at bounding box center [503, 206] width 682 height 337
click at [118, 123] on div at bounding box center [126, 121] width 22 height 11
click at [55, 140] on p "HIPAA Training" at bounding box center [43, 142] width 74 height 9
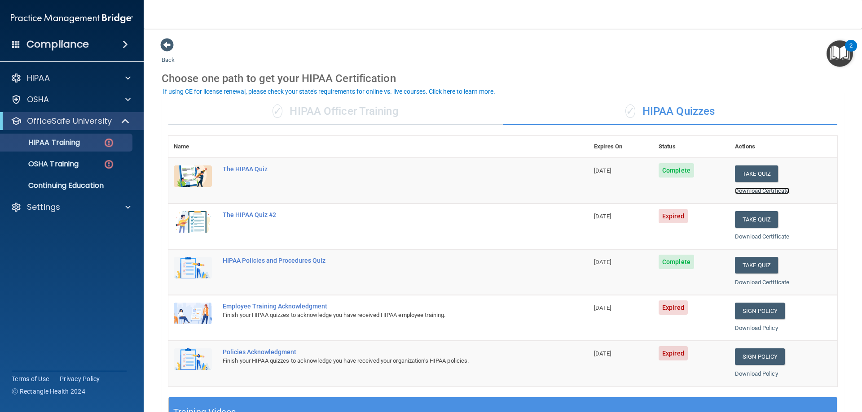
click at [754, 191] on link "Download Certificate" at bounding box center [762, 191] width 54 height 7
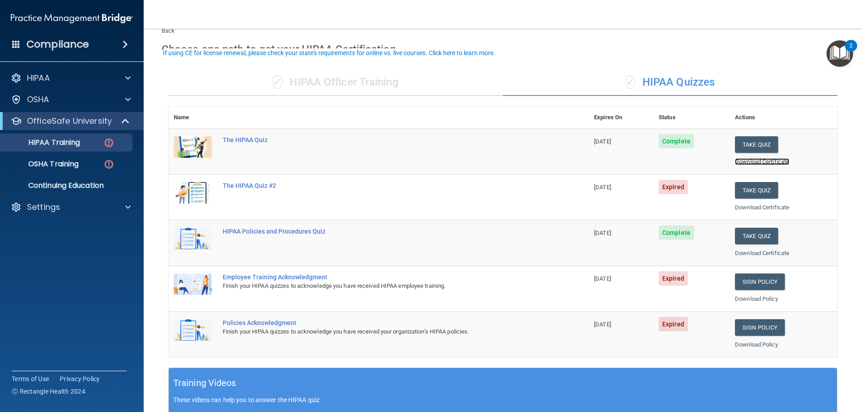
scroll to position [40, 0]
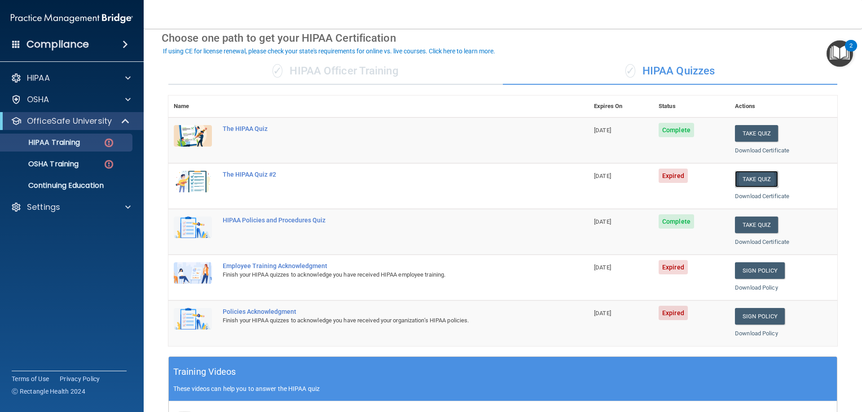
click at [754, 178] on button "Take Quiz" at bounding box center [756, 179] width 43 height 17
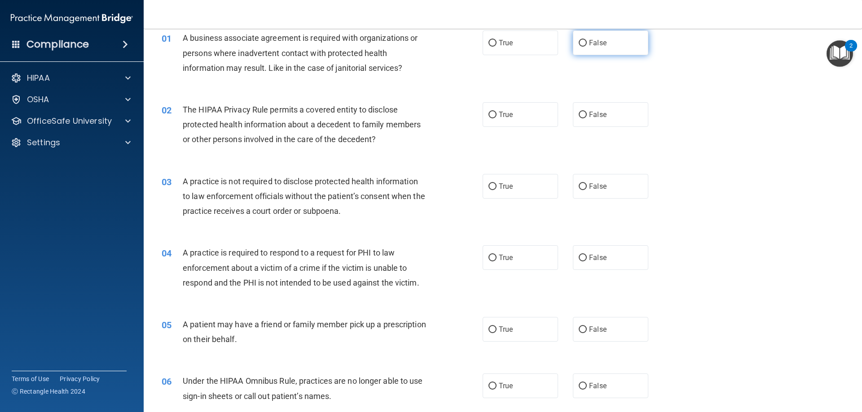
click at [607, 47] on label "False" at bounding box center [610, 43] width 75 height 25
click at [587, 47] on input "False" at bounding box center [583, 43] width 8 height 7
radio input "true"
click at [531, 118] on label "True" at bounding box center [520, 114] width 75 height 25
click at [496, 118] on input "True" at bounding box center [492, 115] width 8 height 7
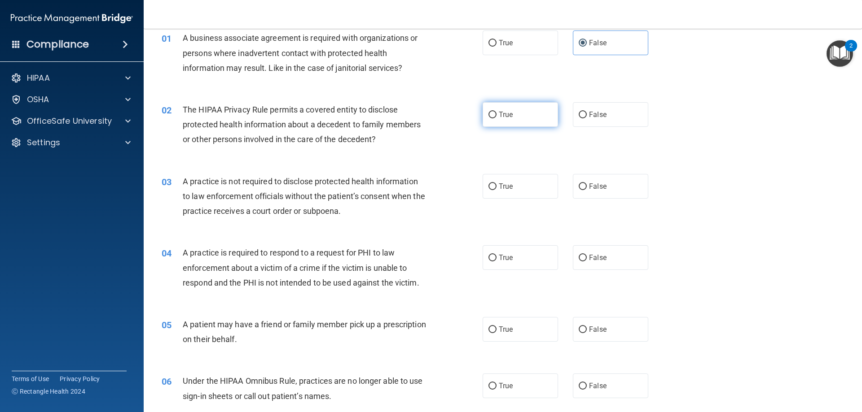
radio input "true"
click at [592, 193] on label "False" at bounding box center [610, 186] width 75 height 25
click at [587, 190] on input "False" at bounding box center [583, 187] width 8 height 7
radio input "true"
click at [509, 266] on label "True" at bounding box center [520, 258] width 75 height 25
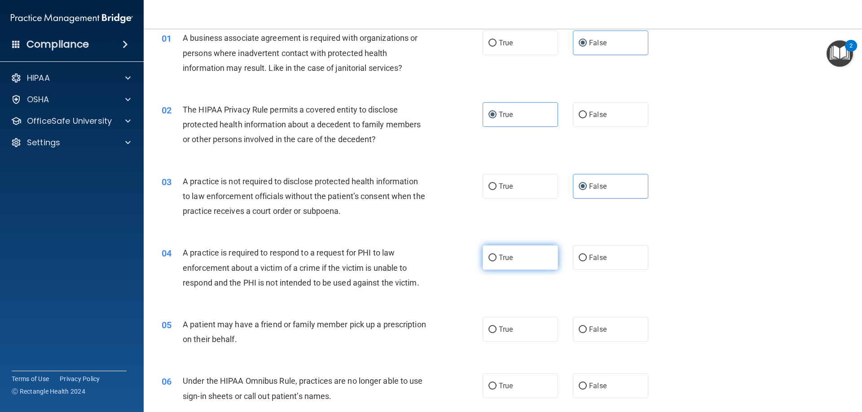
click at [496, 262] on input "True" at bounding box center [492, 258] width 8 height 7
radio input "true"
click at [516, 335] on label "True" at bounding box center [520, 329] width 75 height 25
click at [496, 333] on input "True" at bounding box center [492, 330] width 8 height 7
radio input "true"
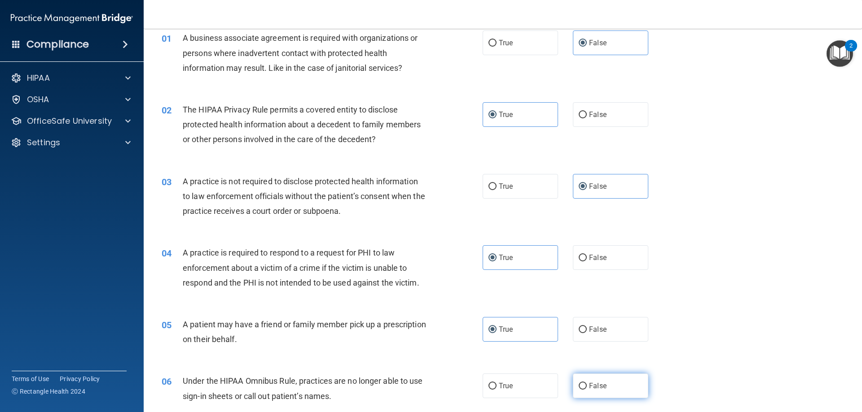
click at [592, 385] on span "False" at bounding box center [598, 386] width 18 height 9
click at [587, 385] on input "False" at bounding box center [583, 386] width 8 height 7
radio input "true"
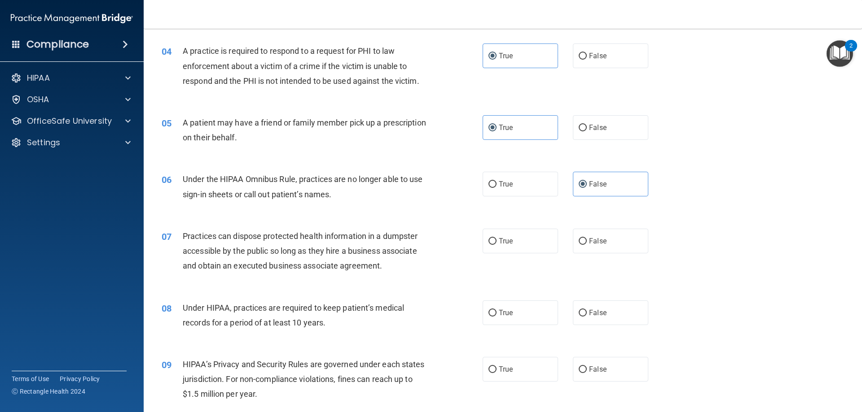
scroll to position [283, 0]
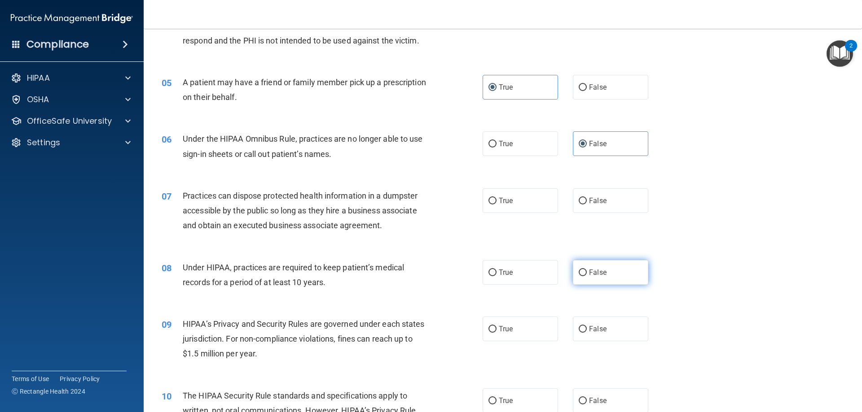
click at [609, 272] on label "False" at bounding box center [610, 272] width 75 height 25
click at [587, 272] on input "False" at bounding box center [583, 273] width 8 height 7
radio input "true"
click at [597, 327] on span "False" at bounding box center [598, 329] width 18 height 9
click at [587, 327] on input "False" at bounding box center [583, 329] width 8 height 7
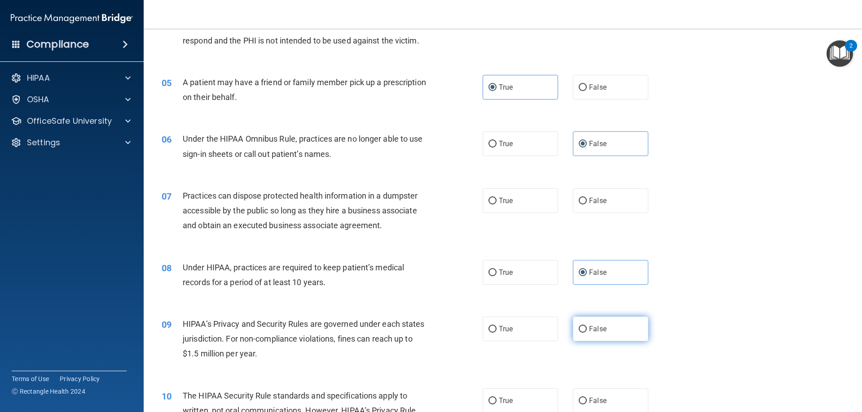
radio input "true"
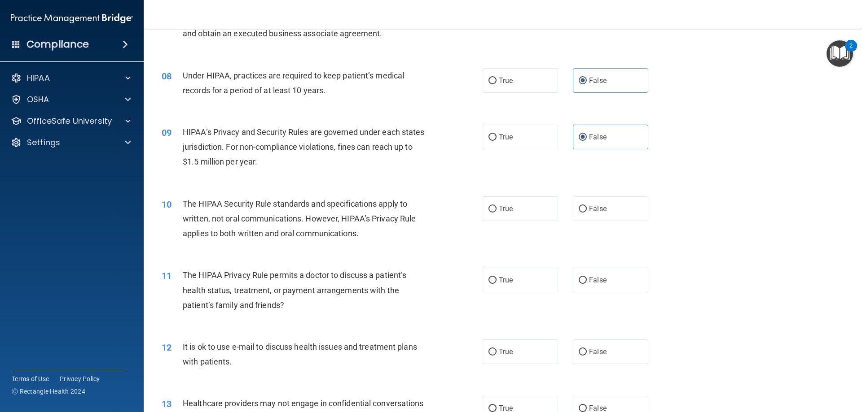
scroll to position [485, 0]
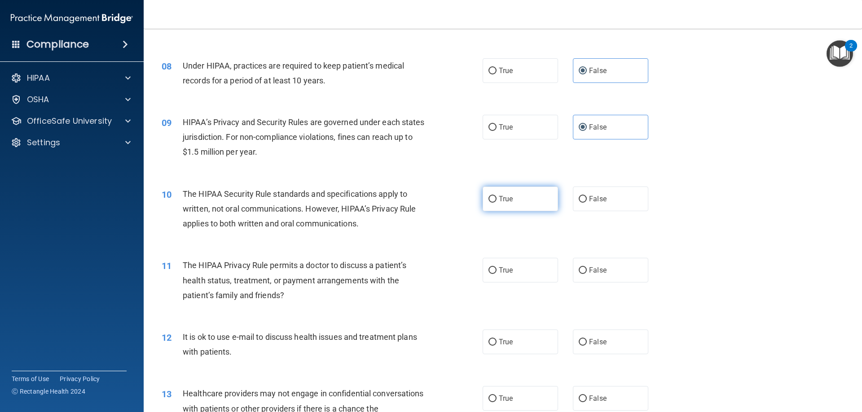
click at [535, 202] on label "True" at bounding box center [520, 199] width 75 height 25
click at [496, 202] on input "True" at bounding box center [492, 199] width 8 height 7
radio input "true"
click at [515, 275] on label "True" at bounding box center [520, 270] width 75 height 25
click at [496, 274] on input "True" at bounding box center [492, 271] width 8 height 7
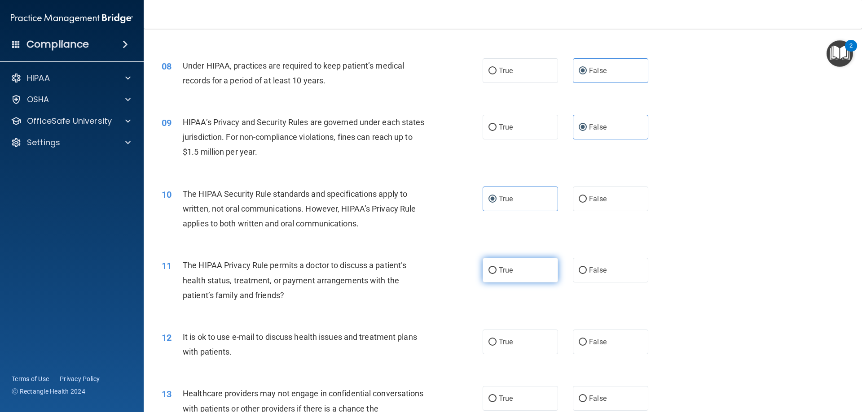
radio input "true"
click at [518, 340] on label "True" at bounding box center [520, 342] width 75 height 25
click at [496, 340] on input "True" at bounding box center [492, 342] width 8 height 7
radio input "true"
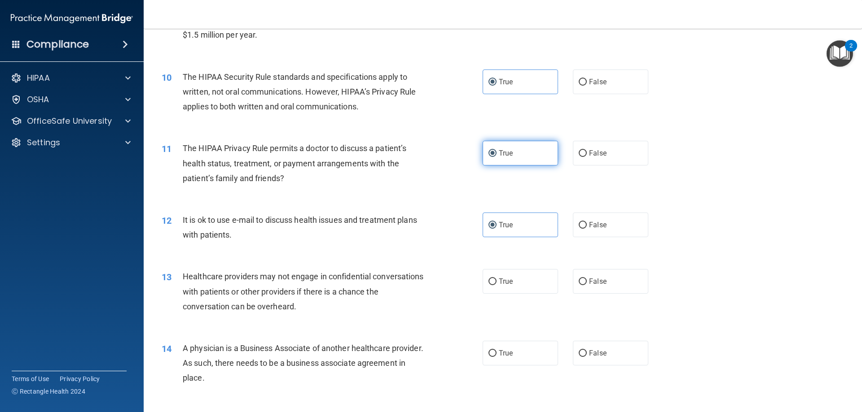
scroll to position [646, 0]
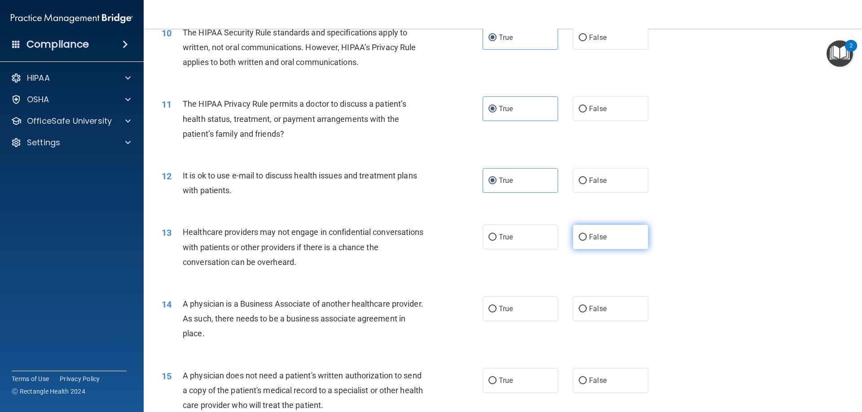
click at [589, 236] on label "False" at bounding box center [610, 237] width 75 height 25
click at [587, 236] on input "False" at bounding box center [583, 237] width 8 height 7
radio input "true"
click at [599, 302] on label "False" at bounding box center [610, 309] width 75 height 25
click at [587, 306] on input "False" at bounding box center [583, 309] width 8 height 7
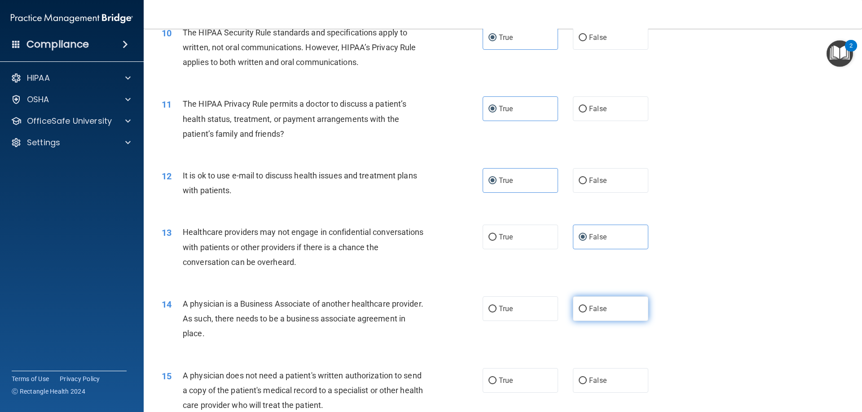
radio input "true"
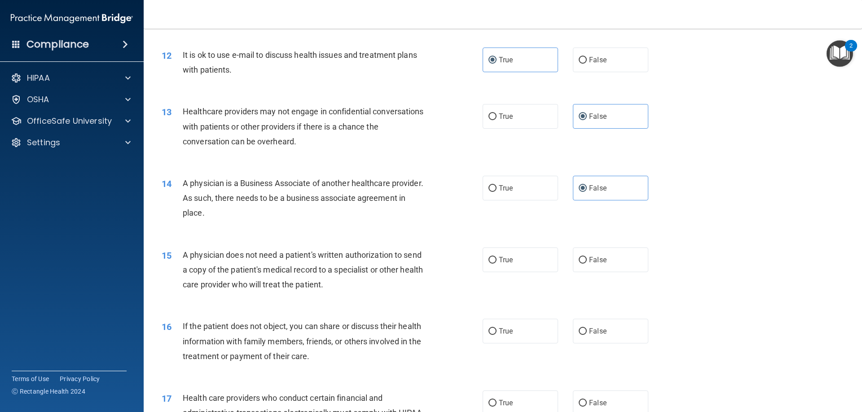
scroll to position [768, 0]
click at [509, 260] on span "True" at bounding box center [506, 259] width 14 height 9
click at [496, 260] on input "True" at bounding box center [492, 260] width 8 height 7
radio input "true"
click at [527, 324] on label "True" at bounding box center [520, 331] width 75 height 25
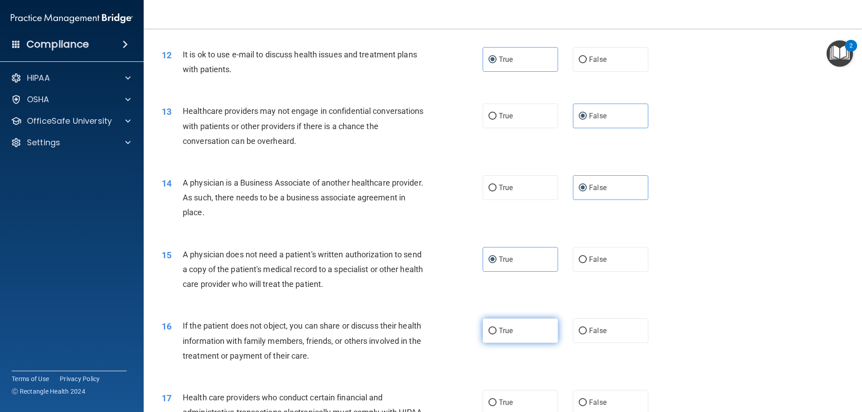
click at [496, 328] on input "True" at bounding box center [492, 331] width 8 height 7
radio input "true"
click at [527, 400] on label "True" at bounding box center [520, 403] width 75 height 25
click at [496, 400] on input "True" at bounding box center [492, 403] width 8 height 7
radio input "true"
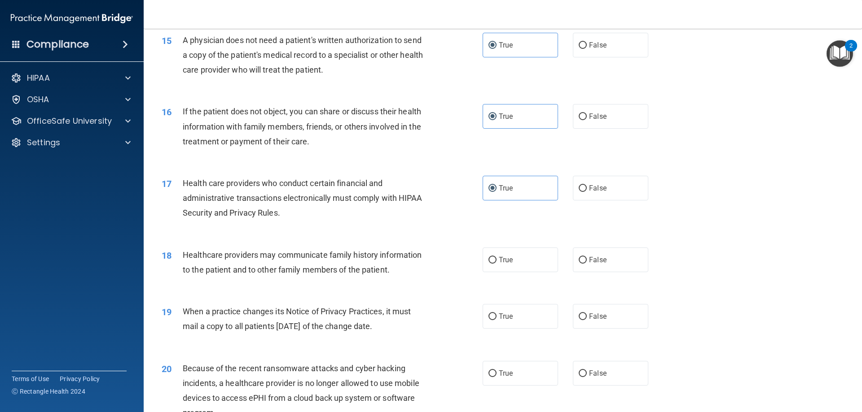
scroll to position [1010, 0]
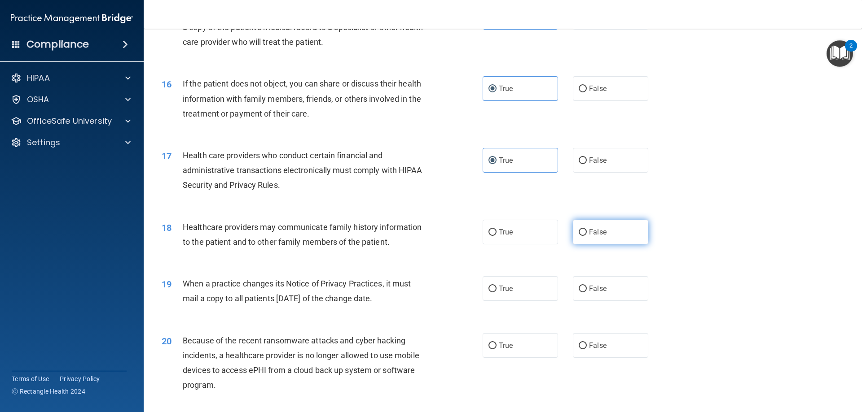
click at [583, 234] on input "False" at bounding box center [583, 232] width 8 height 7
radio input "true"
click at [602, 296] on label "False" at bounding box center [610, 288] width 75 height 25
click at [587, 293] on input "False" at bounding box center [583, 289] width 8 height 7
radio input "true"
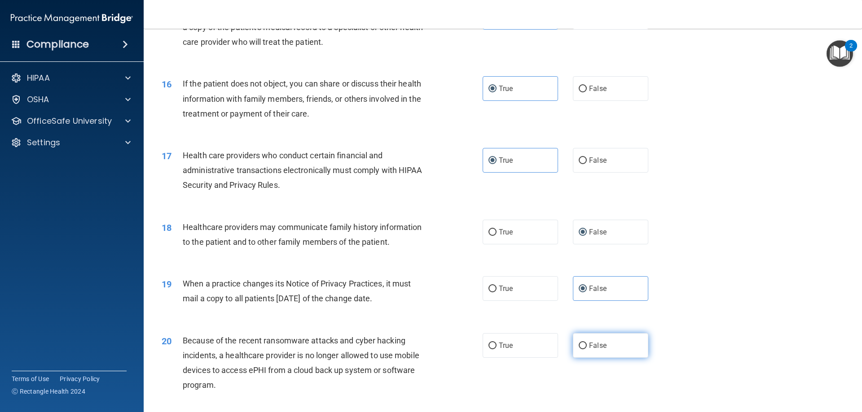
click at [591, 341] on label "False" at bounding box center [610, 345] width 75 height 25
click at [587, 343] on input "False" at bounding box center [583, 346] width 8 height 7
radio input "true"
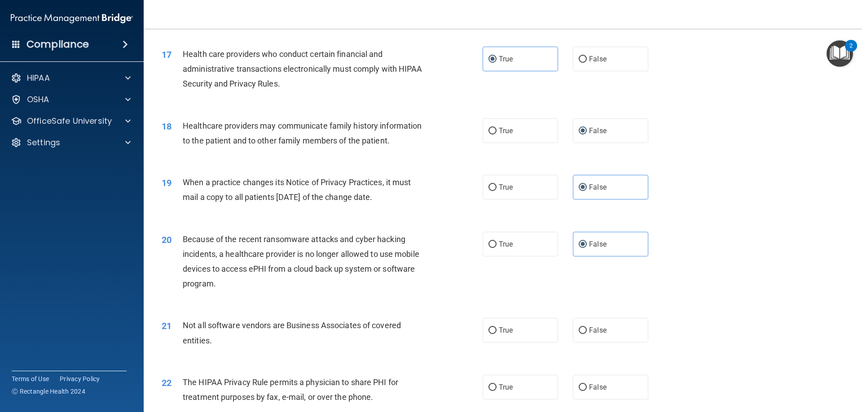
scroll to position [1172, 0]
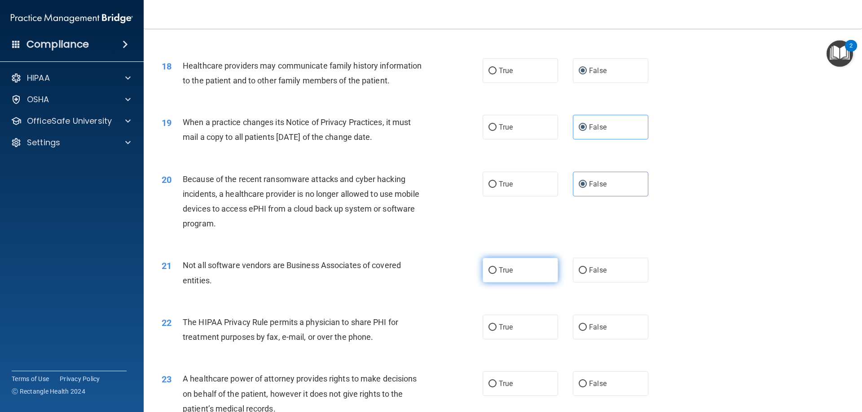
click at [517, 272] on label "True" at bounding box center [520, 270] width 75 height 25
click at [496, 272] on input "True" at bounding box center [492, 271] width 8 height 7
radio input "true"
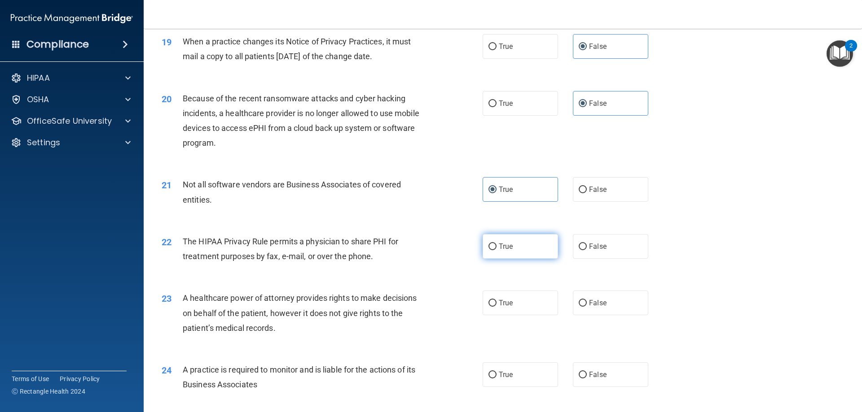
click at [507, 253] on label "True" at bounding box center [520, 246] width 75 height 25
click at [496, 250] on input "True" at bounding box center [492, 247] width 8 height 7
radio input "true"
click at [598, 312] on label "False" at bounding box center [610, 303] width 75 height 25
click at [587, 307] on input "False" at bounding box center [583, 303] width 8 height 7
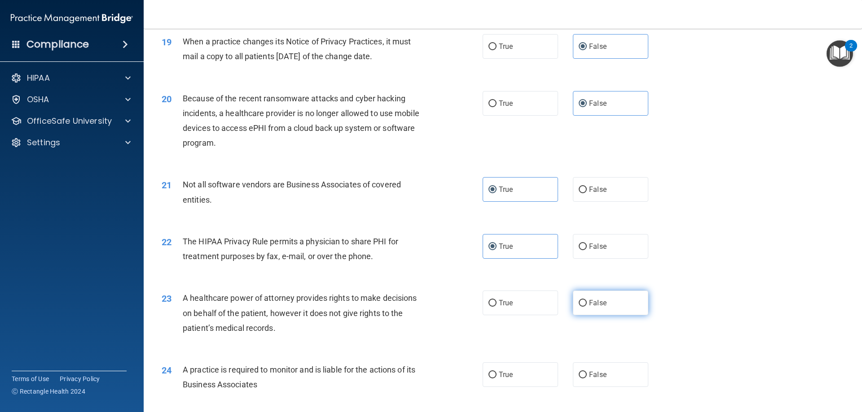
radio input "true"
click at [598, 374] on span "False" at bounding box center [598, 375] width 18 height 9
click at [587, 374] on input "False" at bounding box center [583, 375] width 8 height 7
radio input "true"
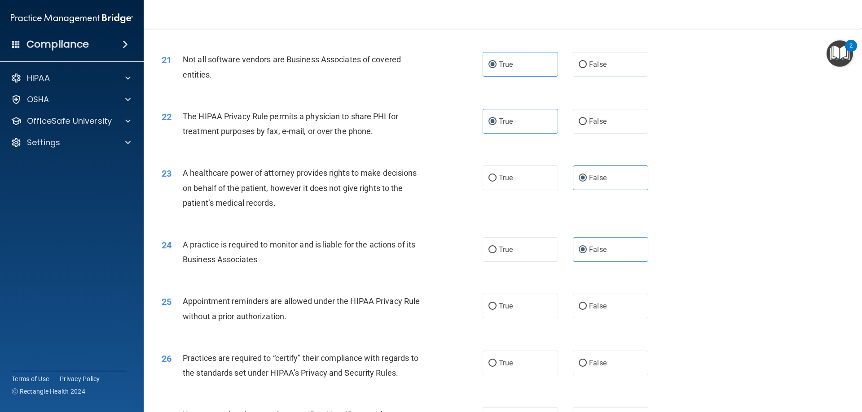
scroll to position [1454, 0]
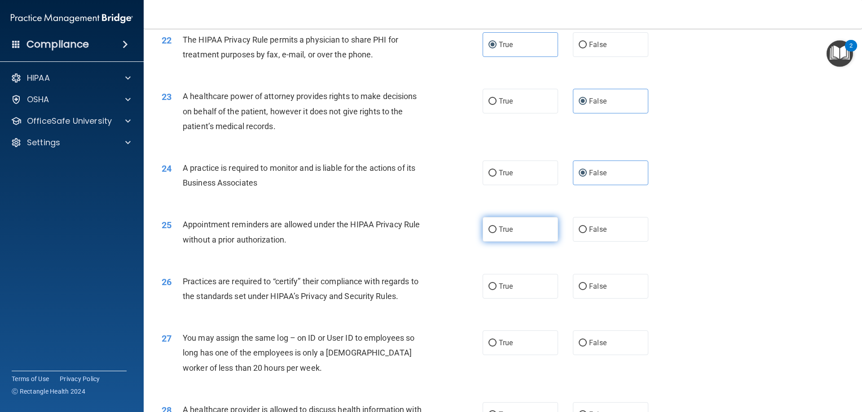
click at [521, 230] on label "True" at bounding box center [520, 229] width 75 height 25
click at [496, 230] on input "True" at bounding box center [492, 230] width 8 height 7
radio input "true"
click at [611, 286] on label "False" at bounding box center [610, 286] width 75 height 25
click at [587, 286] on input "False" at bounding box center [583, 287] width 8 height 7
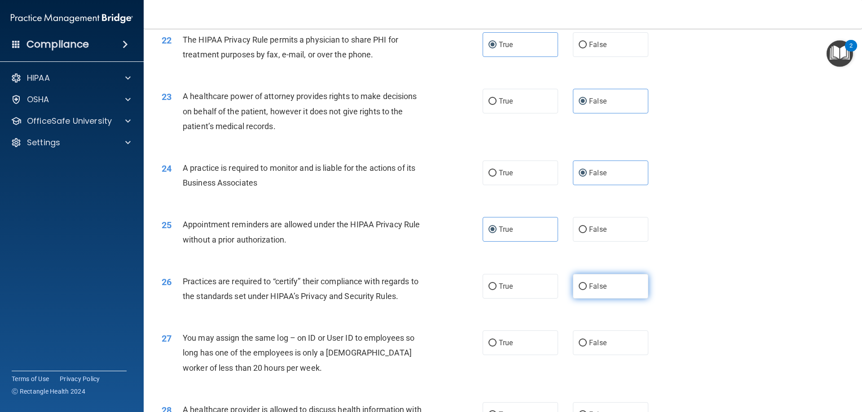
radio input "true"
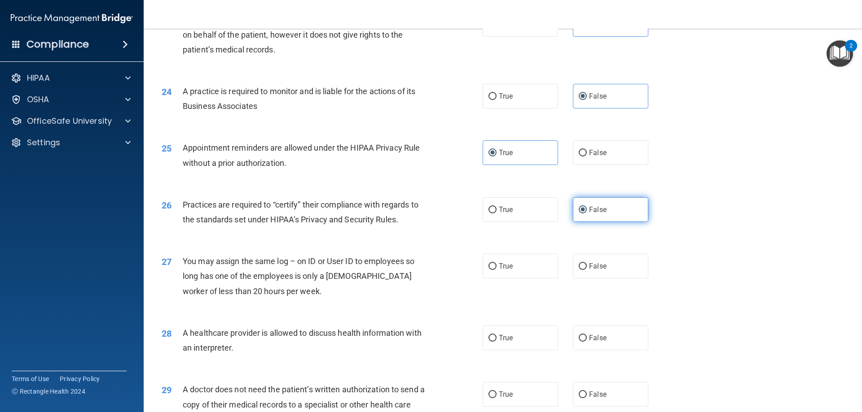
scroll to position [1535, 0]
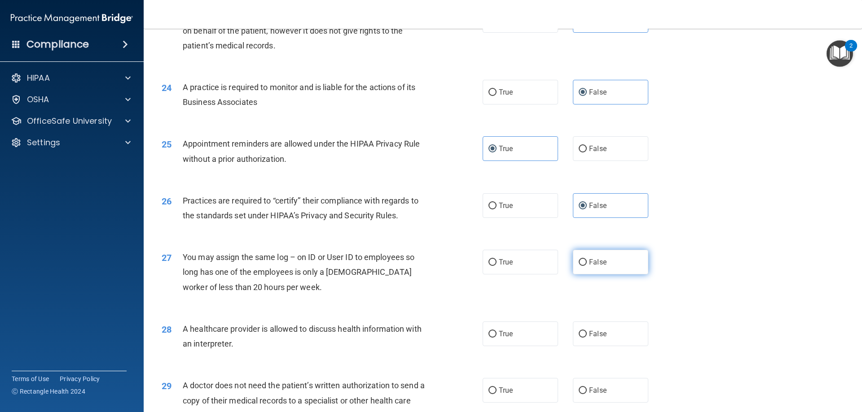
click at [603, 263] on span "False" at bounding box center [598, 262] width 18 height 9
click at [587, 263] on input "False" at bounding box center [583, 262] width 8 height 7
radio input "true"
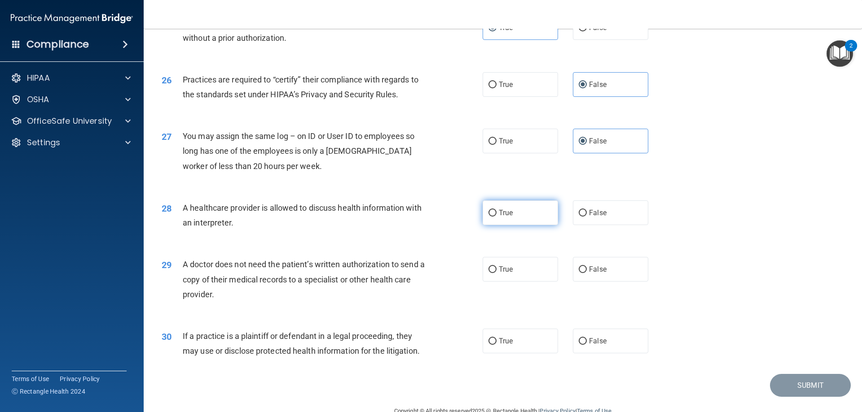
click at [518, 215] on label "True" at bounding box center [520, 213] width 75 height 25
click at [496, 215] on input "True" at bounding box center [492, 213] width 8 height 7
radio input "true"
click at [522, 277] on label "True" at bounding box center [520, 269] width 75 height 25
click at [496, 273] on input "True" at bounding box center [492, 270] width 8 height 7
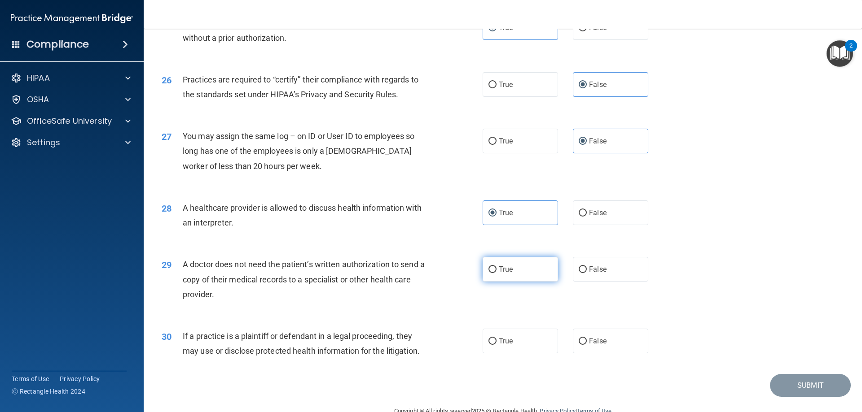
radio input "true"
click at [530, 326] on div "30 If a practice is a plaintiff or defendant in a legal proceeding, they may us…" at bounding box center [503, 346] width 696 height 57
click at [527, 331] on label "True" at bounding box center [520, 341] width 75 height 25
click at [518, 342] on label "True" at bounding box center [520, 341] width 75 height 25
click at [496, 342] on input "True" at bounding box center [492, 341] width 8 height 7
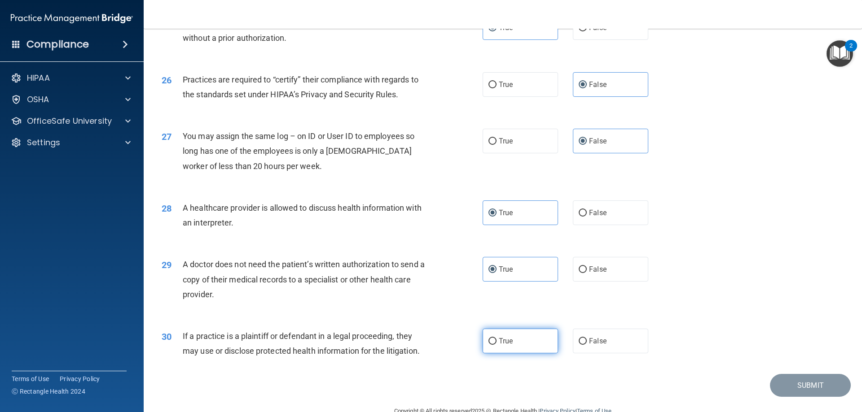
radio input "true"
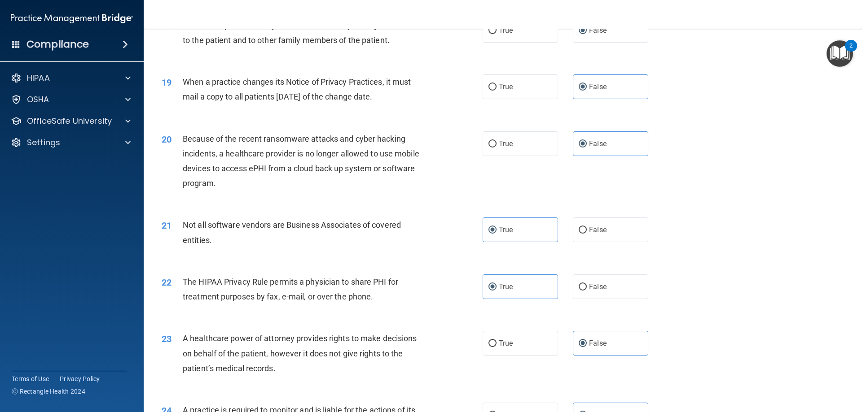
scroll to position [1131, 0]
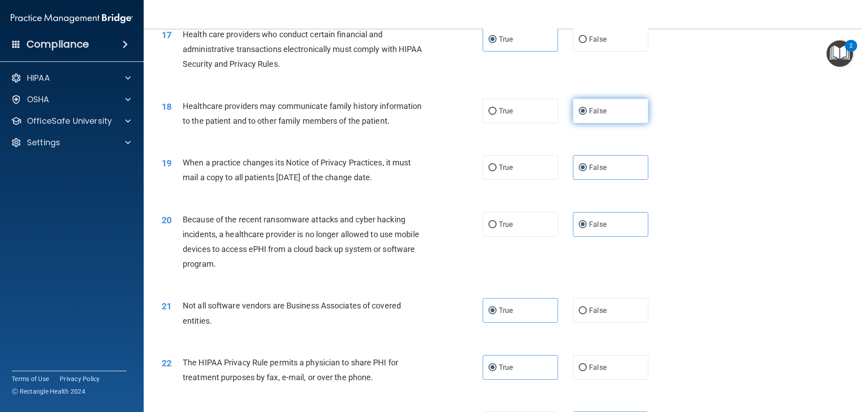
click at [589, 114] on label "False" at bounding box center [610, 111] width 75 height 25
click at [587, 114] on input "False" at bounding box center [583, 111] width 8 height 7
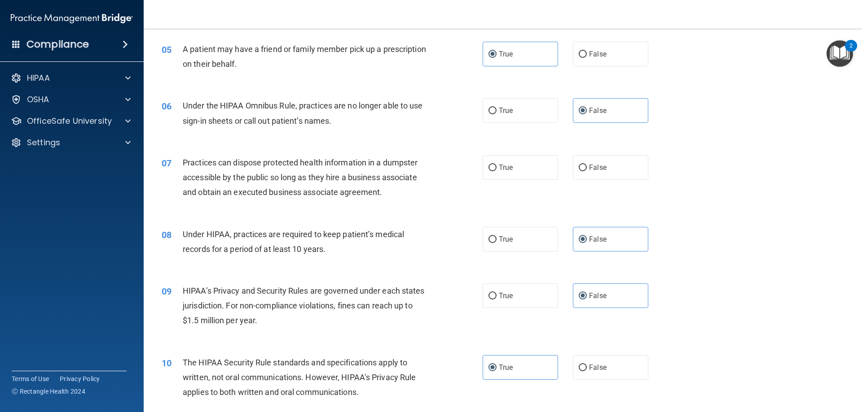
scroll to position [304, 0]
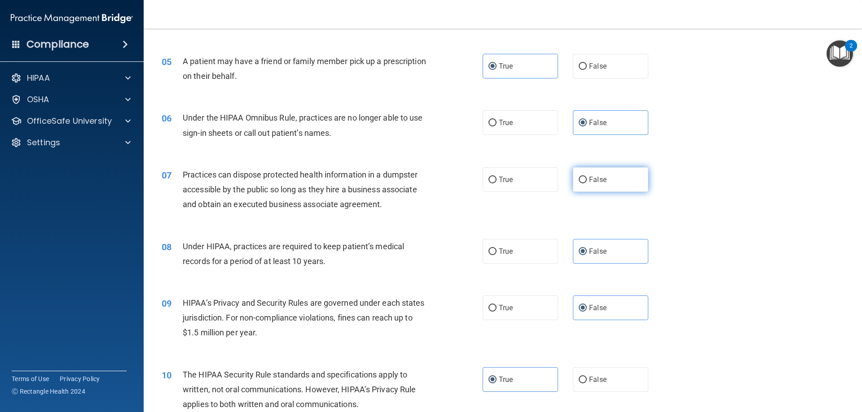
click at [593, 183] on span "False" at bounding box center [598, 180] width 18 height 9
click at [587, 183] on input "False" at bounding box center [583, 180] width 8 height 7
radio input "true"
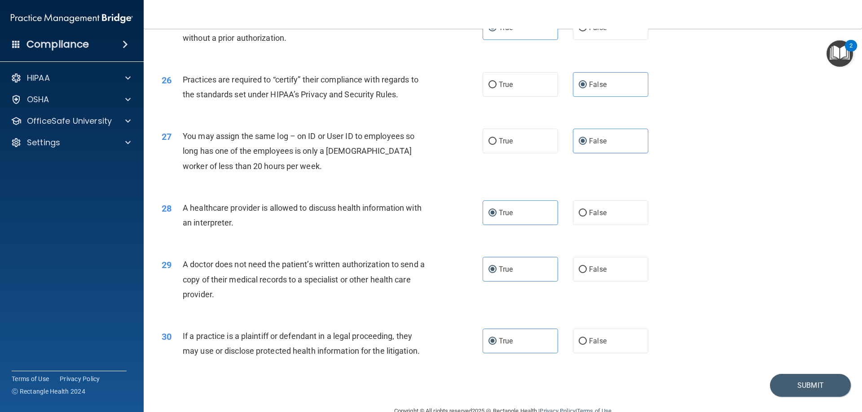
scroll to position [1677, 0]
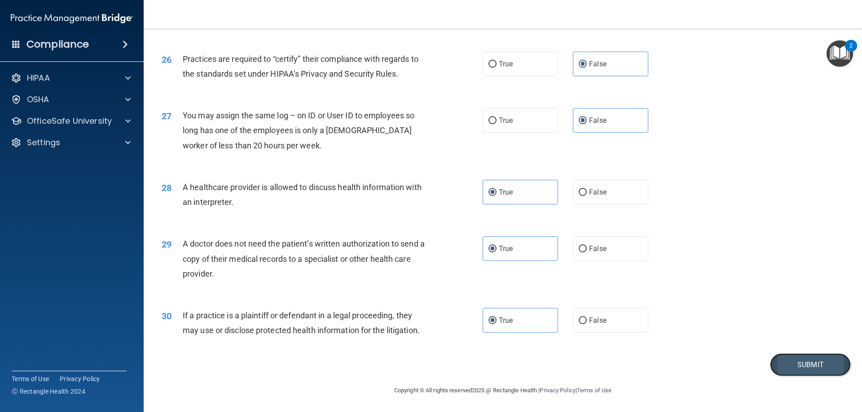
click at [788, 366] on button "Submit" at bounding box center [810, 365] width 81 height 23
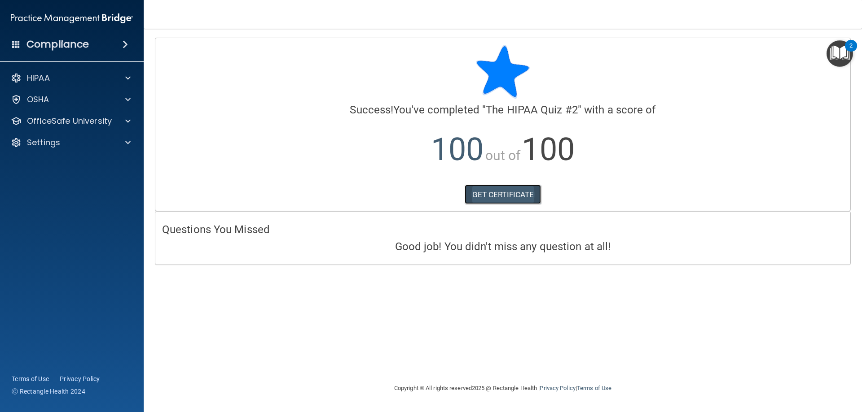
click at [494, 193] on link "GET CERTIFICATE" at bounding box center [503, 195] width 77 height 20
click at [127, 118] on span at bounding box center [127, 121] width 5 height 11
click at [66, 137] on link "HIPAA Training" at bounding box center [61, 143] width 141 height 18
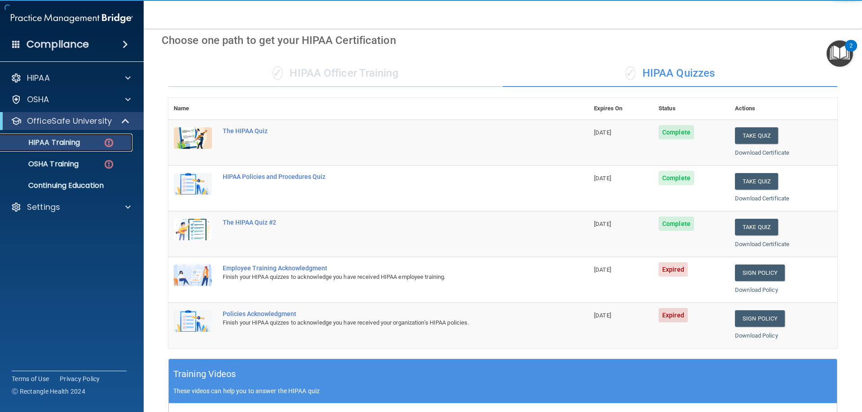
scroll to position [121, 0]
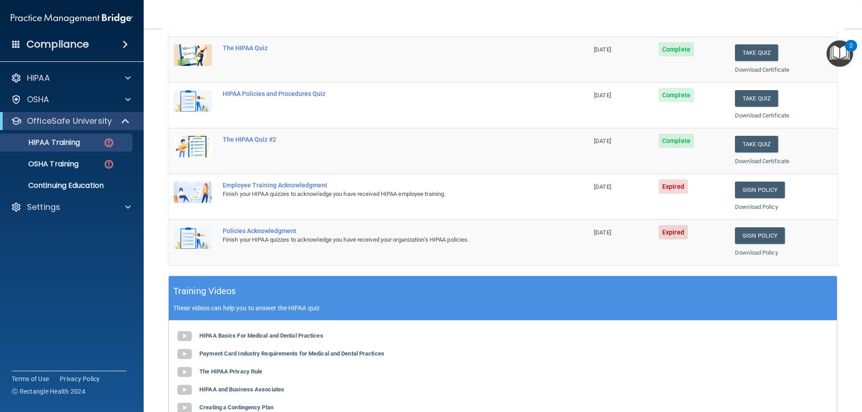
click at [683, 194] on span "Expired" at bounding box center [672, 187] width 29 height 14
click at [744, 189] on link "Sign Policy" at bounding box center [760, 190] width 50 height 17
click at [112, 122] on div "OfficeSafe University" at bounding box center [59, 121] width 111 height 11
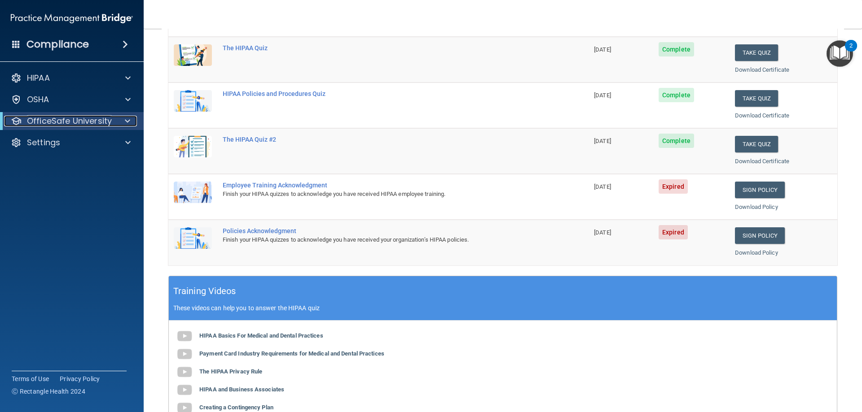
click at [125, 122] on span at bounding box center [127, 121] width 5 height 11
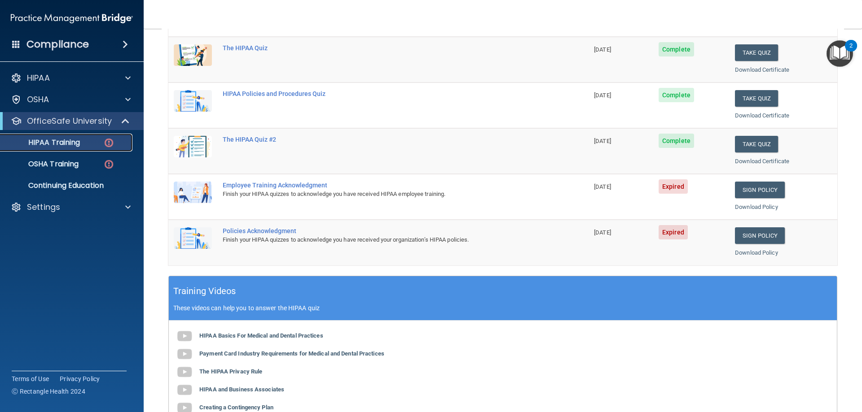
click at [64, 144] on p "HIPAA Training" at bounding box center [43, 142] width 74 height 9
click at [56, 167] on p "OSHA Training" at bounding box center [42, 164] width 73 height 9
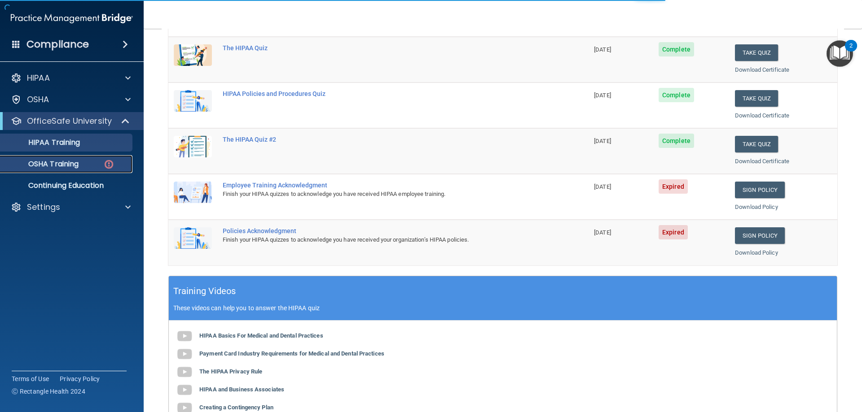
scroll to position [0, 0]
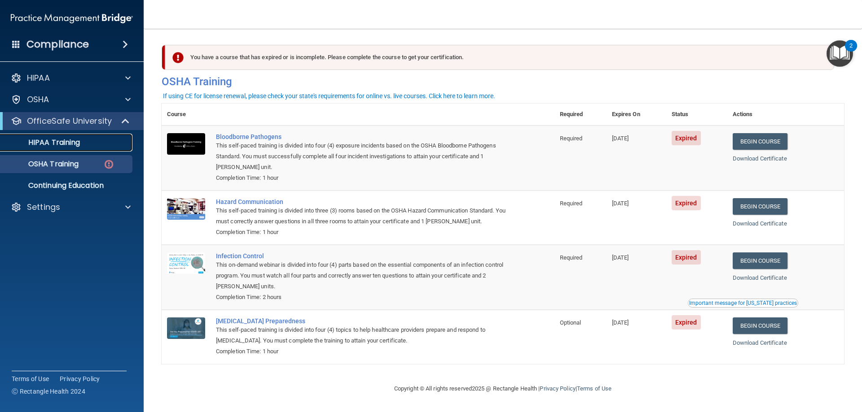
click at [72, 143] on p "HIPAA Training" at bounding box center [43, 142] width 74 height 9
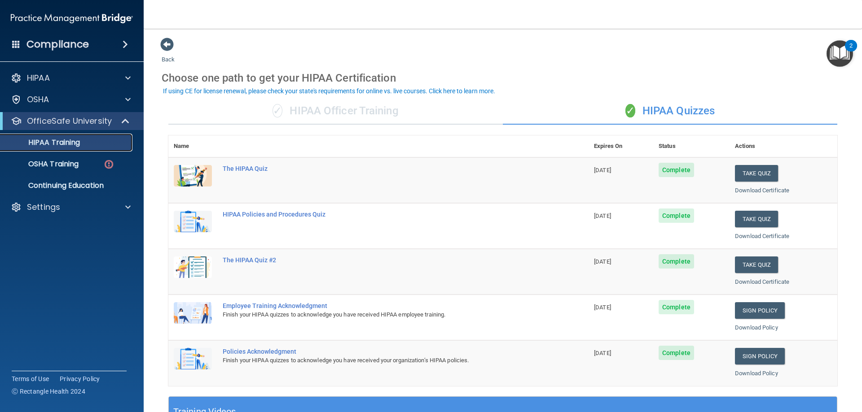
click at [94, 136] on link "HIPAA Training" at bounding box center [61, 143] width 141 height 18
click at [61, 163] on p "OSHA Training" at bounding box center [42, 164] width 73 height 9
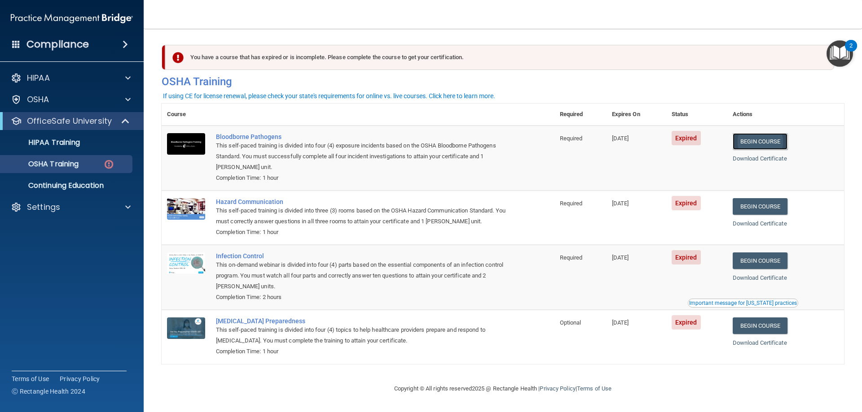
click at [756, 143] on link "Begin Course" at bounding box center [760, 141] width 55 height 17
drag, startPoint x: 436, startPoint y: 150, endPoint x: 368, endPoint y: 151, distance: 68.7
click at [420, 151] on div "This self-paced training is divided into four (4) exposure incidents based on t…" at bounding box center [363, 156] width 294 height 32
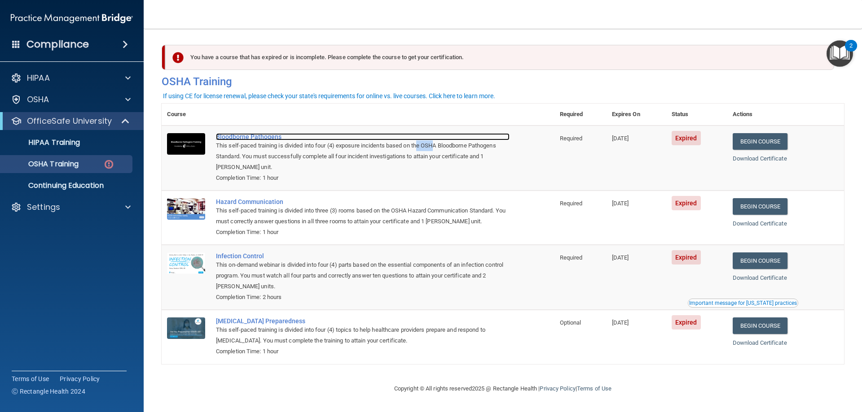
click at [254, 135] on div "Bloodborne Pathogens" at bounding box center [363, 136] width 294 height 7
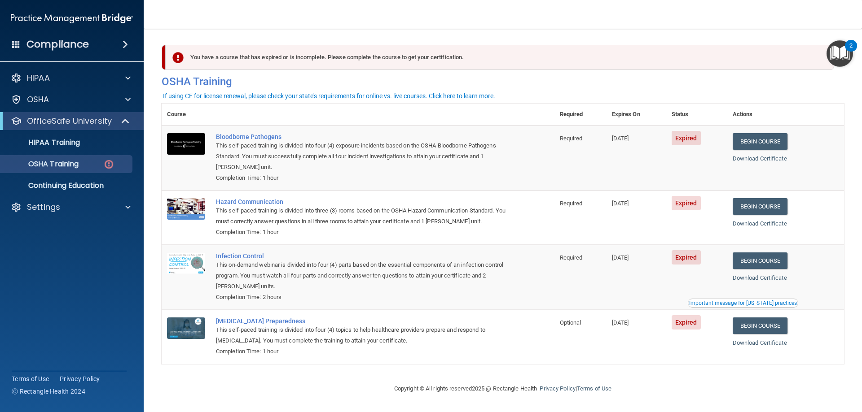
drag, startPoint x: 298, startPoint y: 151, endPoint x: 287, endPoint y: 149, distance: 11.0
click at [296, 152] on div "This self-paced training is divided into four (4) exposure incidents based on t…" at bounding box center [363, 156] width 294 height 32
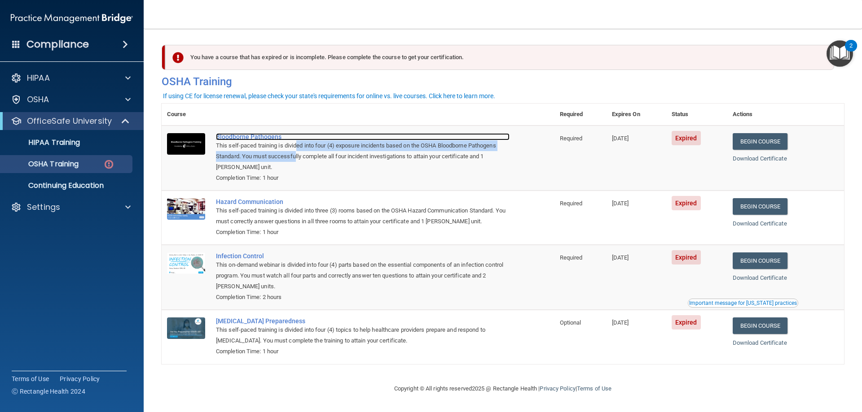
click at [267, 136] on div "Bloodborne Pathogens" at bounding box center [363, 136] width 294 height 7
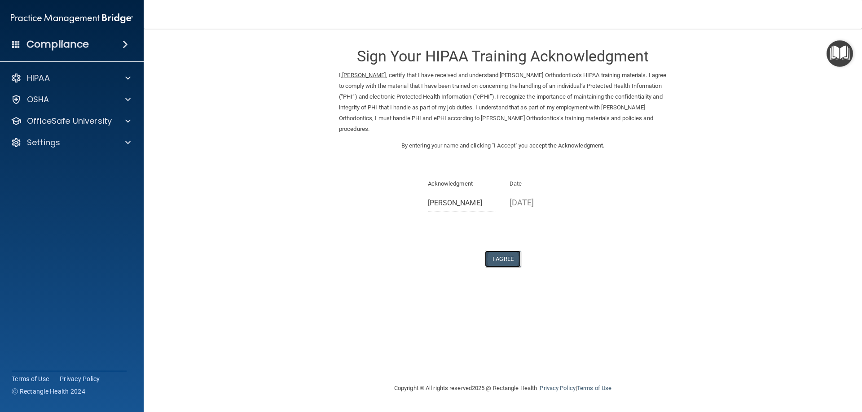
click at [510, 259] on button "I Agree" at bounding box center [503, 259] width 36 height 17
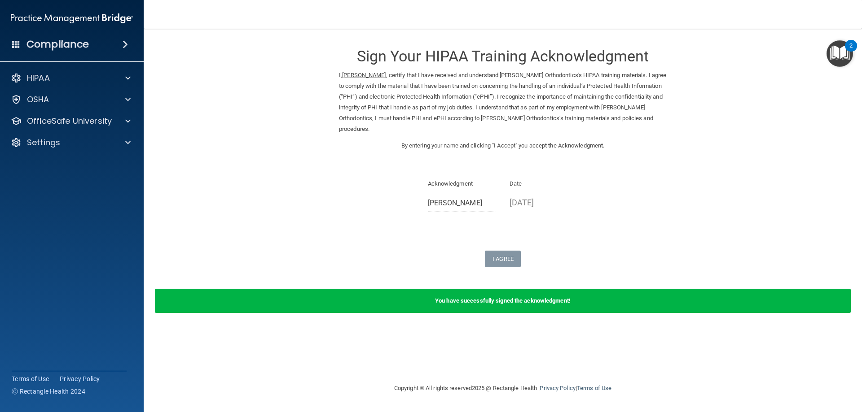
click at [508, 304] on b "You have successfully signed the acknowledgment!" at bounding box center [503, 301] width 136 height 7
click at [126, 79] on span at bounding box center [127, 78] width 5 height 11
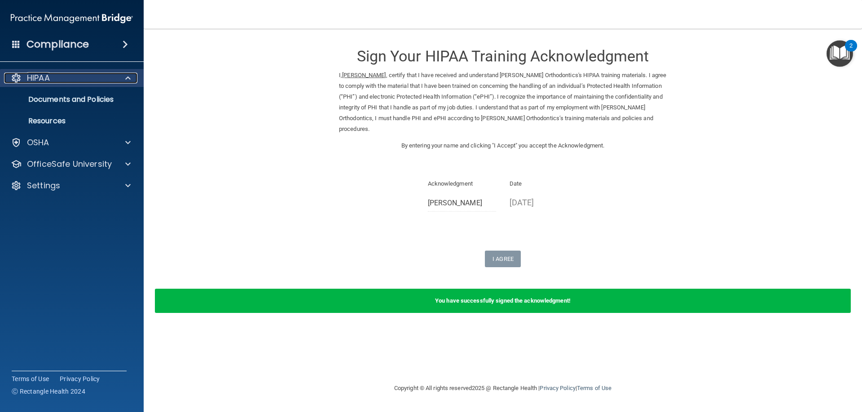
click at [129, 78] on span at bounding box center [127, 78] width 5 height 11
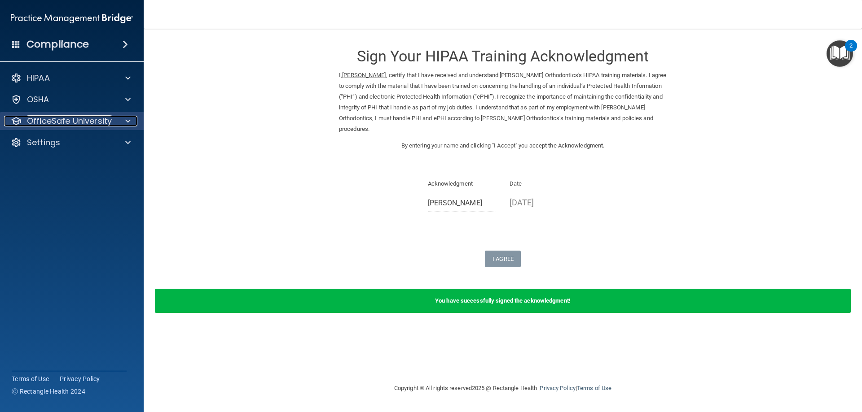
click at [127, 122] on span at bounding box center [127, 121] width 5 height 11
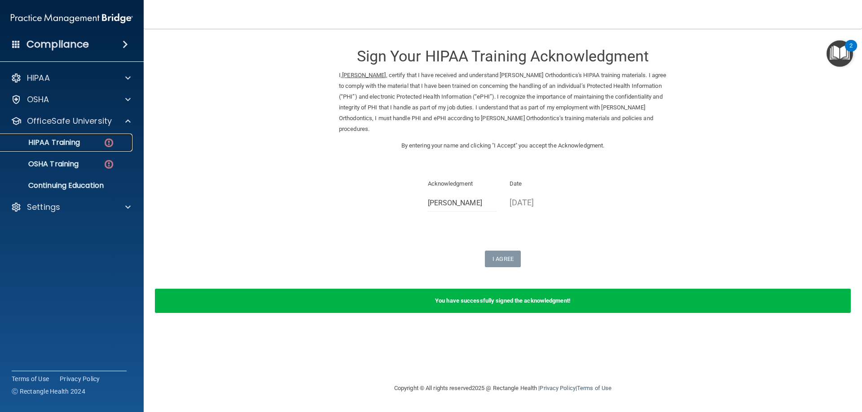
click at [61, 143] on p "HIPAA Training" at bounding box center [43, 142] width 74 height 9
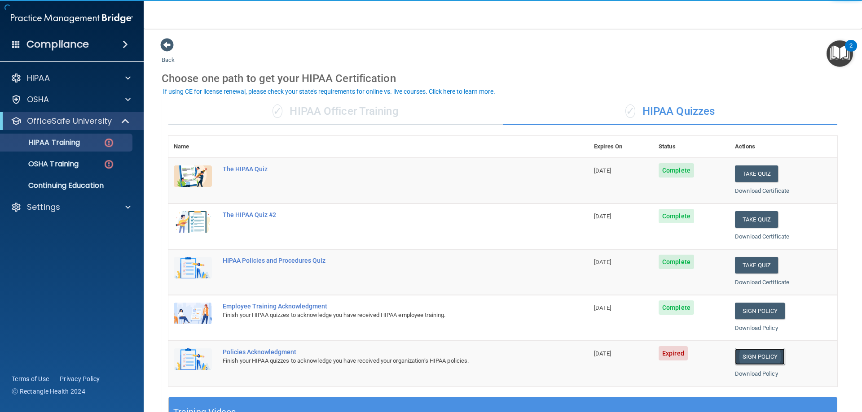
click at [762, 357] on link "Sign Policy" at bounding box center [760, 357] width 50 height 17
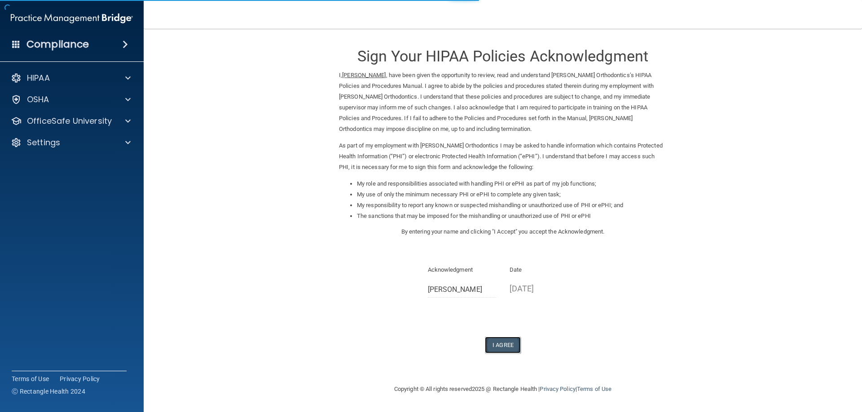
click at [516, 347] on button "I Agree" at bounding box center [503, 345] width 36 height 17
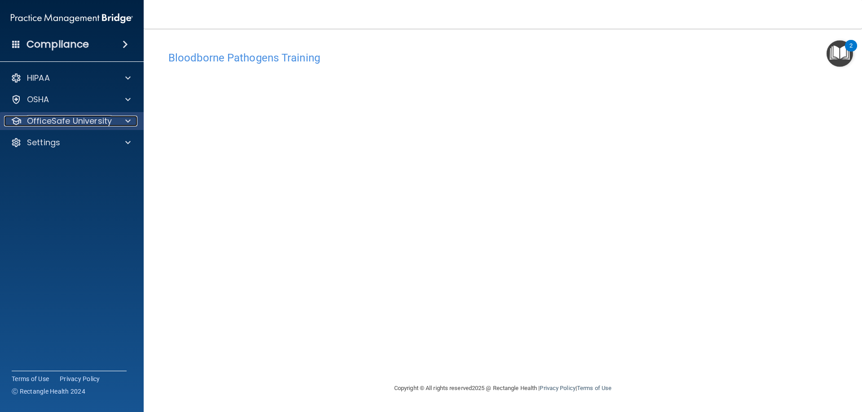
click at [102, 121] on p "OfficeSafe University" at bounding box center [69, 121] width 85 height 11
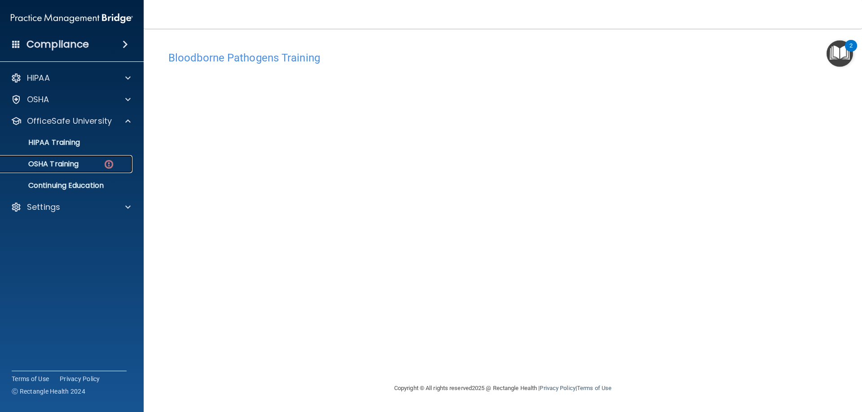
click at [72, 166] on p "OSHA Training" at bounding box center [42, 164] width 73 height 9
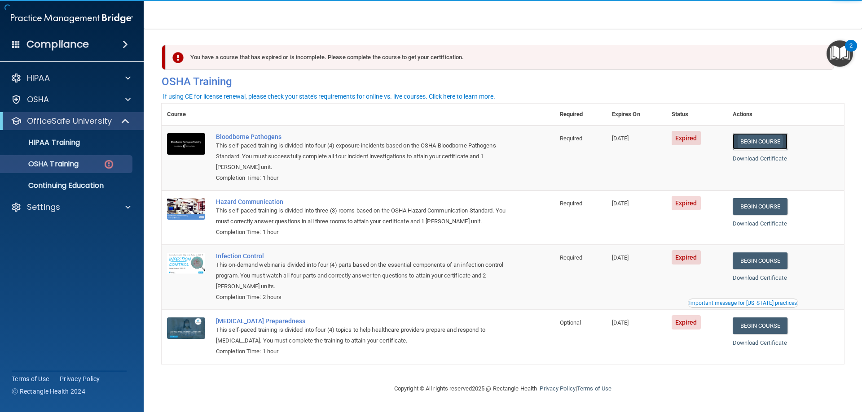
click at [758, 147] on link "Begin Course" at bounding box center [760, 141] width 55 height 17
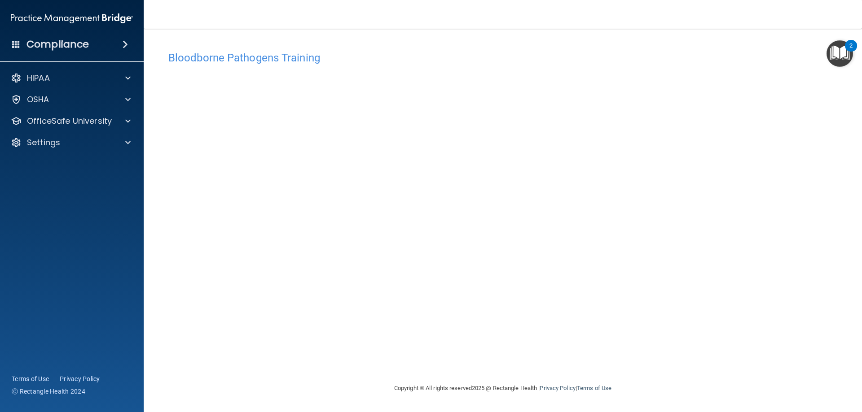
click at [847, 53] on img "Open Resource Center, 2 new notifications" at bounding box center [839, 53] width 26 height 26
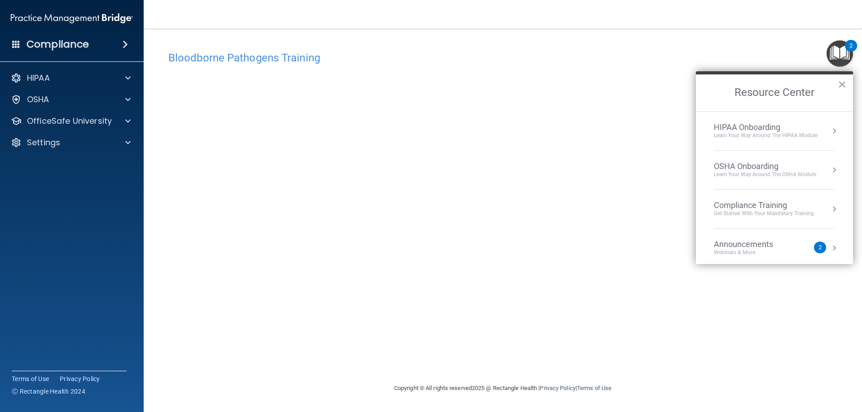
click at [842, 86] on button "×" at bounding box center [842, 84] width 9 height 14
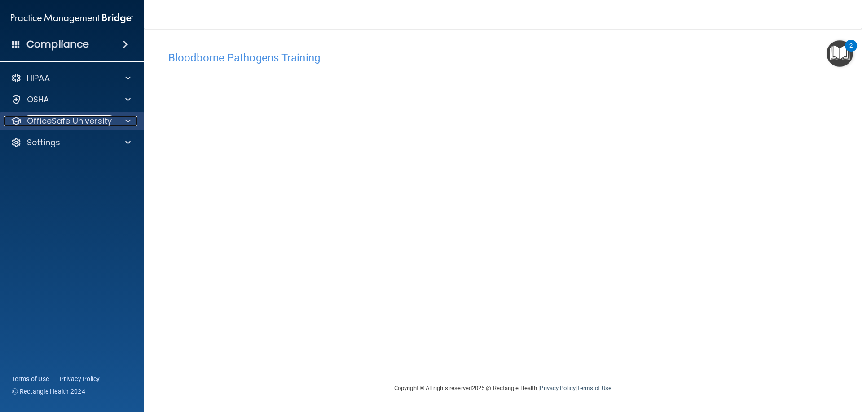
click at [109, 120] on p "OfficeSafe University" at bounding box center [69, 121] width 85 height 11
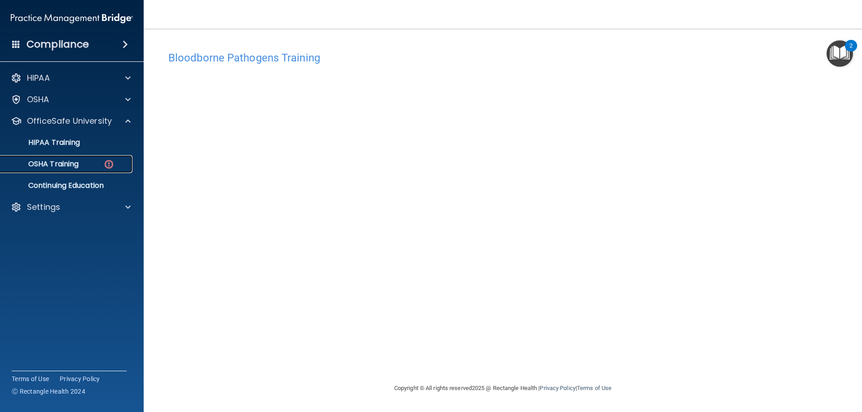
click at [67, 159] on link "OSHA Training" at bounding box center [61, 164] width 141 height 18
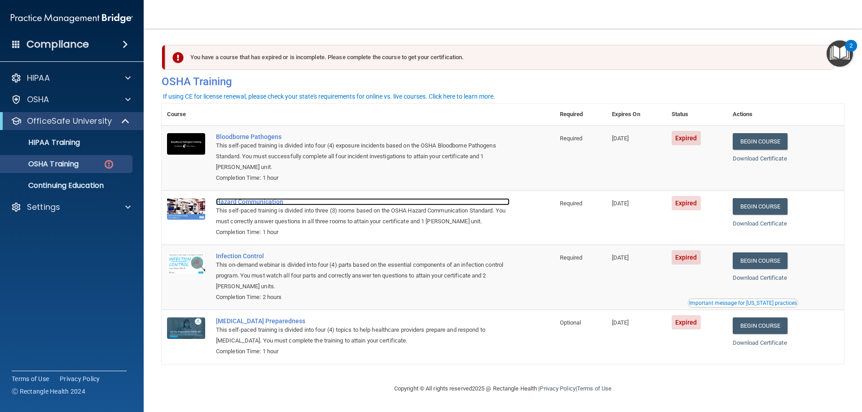
click at [240, 203] on div "Hazard Communication" at bounding box center [363, 201] width 294 height 7
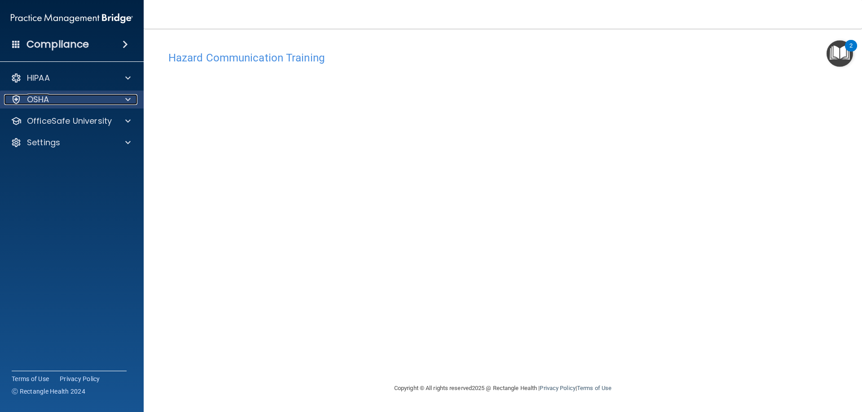
click at [31, 104] on p "OSHA" at bounding box center [38, 99] width 22 height 11
click at [61, 107] on div "OSHA" at bounding box center [72, 100] width 144 height 18
click at [66, 100] on div "OSHA" at bounding box center [59, 99] width 111 height 11
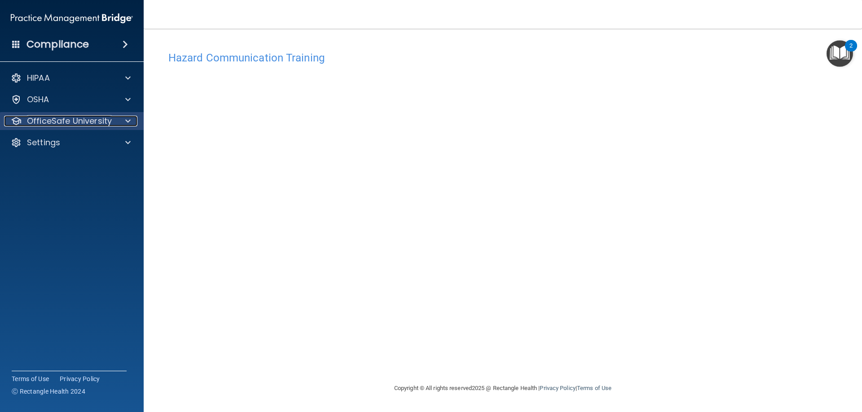
click at [62, 122] on p "OfficeSafe University" at bounding box center [69, 121] width 85 height 11
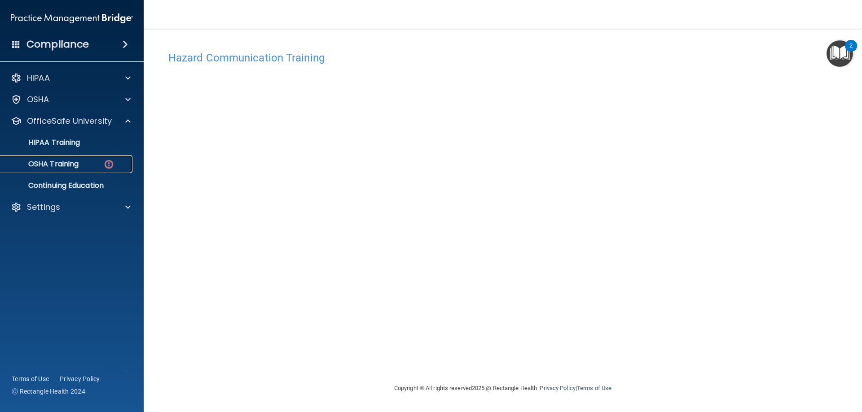
click at [75, 158] on link "OSHA Training" at bounding box center [61, 164] width 141 height 18
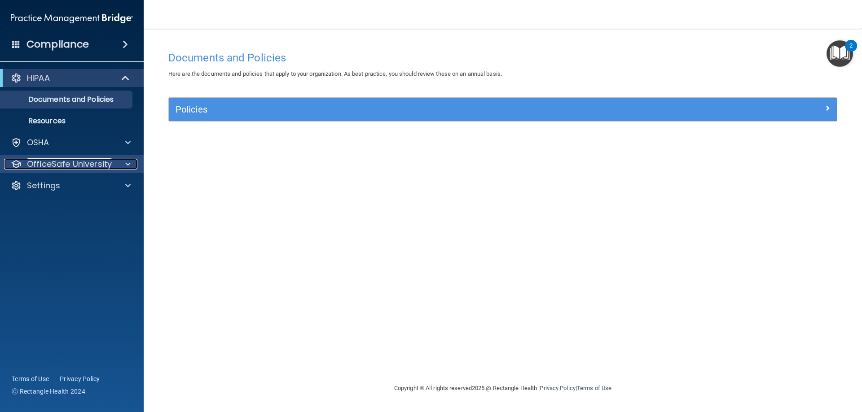
click at [79, 159] on p "OfficeSafe University" at bounding box center [69, 164] width 85 height 11
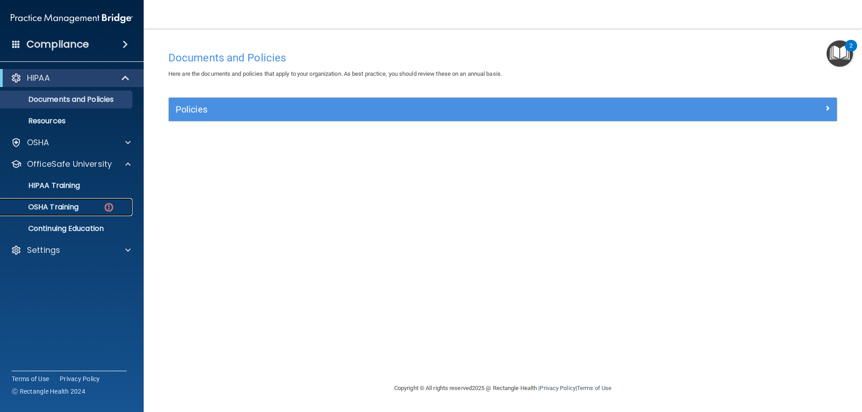
click at [74, 211] on p "OSHA Training" at bounding box center [42, 207] width 73 height 9
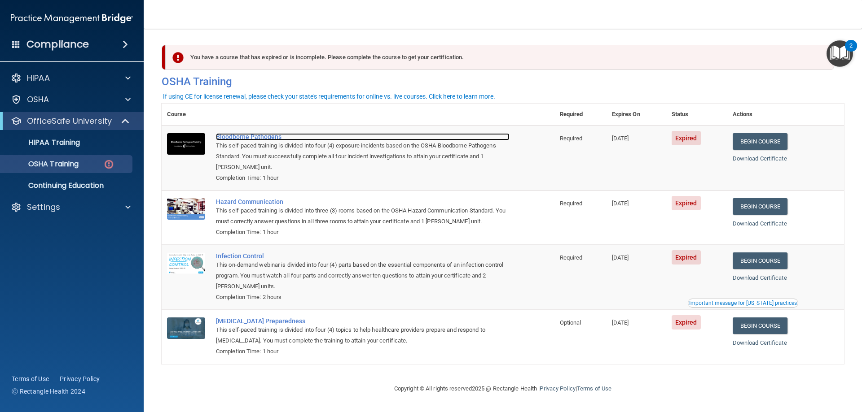
click at [225, 136] on div "Bloodborne Pathogens" at bounding box center [363, 136] width 294 height 7
click at [245, 139] on div "Bloodborne Pathogens" at bounding box center [363, 136] width 294 height 7
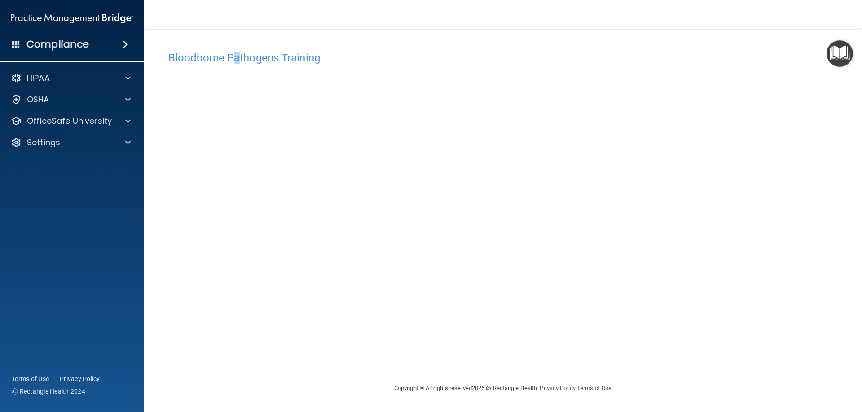
drag, startPoint x: 232, startPoint y: 53, endPoint x: 239, endPoint y: 54, distance: 7.3
click at [239, 54] on h4 "Bloodborne Pathogens Training" at bounding box center [502, 58] width 669 height 12
